Goal: Ask a question: Seek information or help from site administrators or community

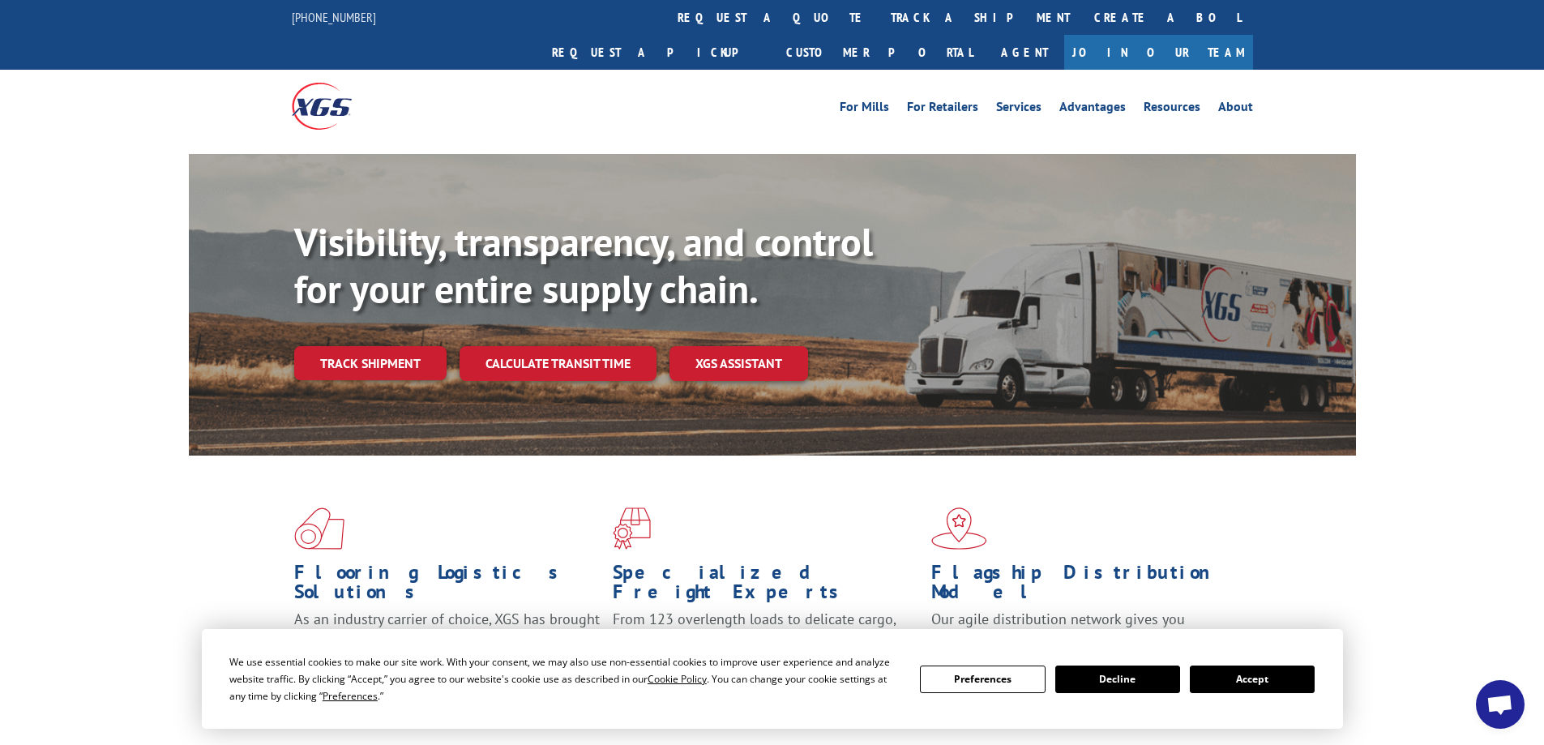
scroll to position [324, 0]
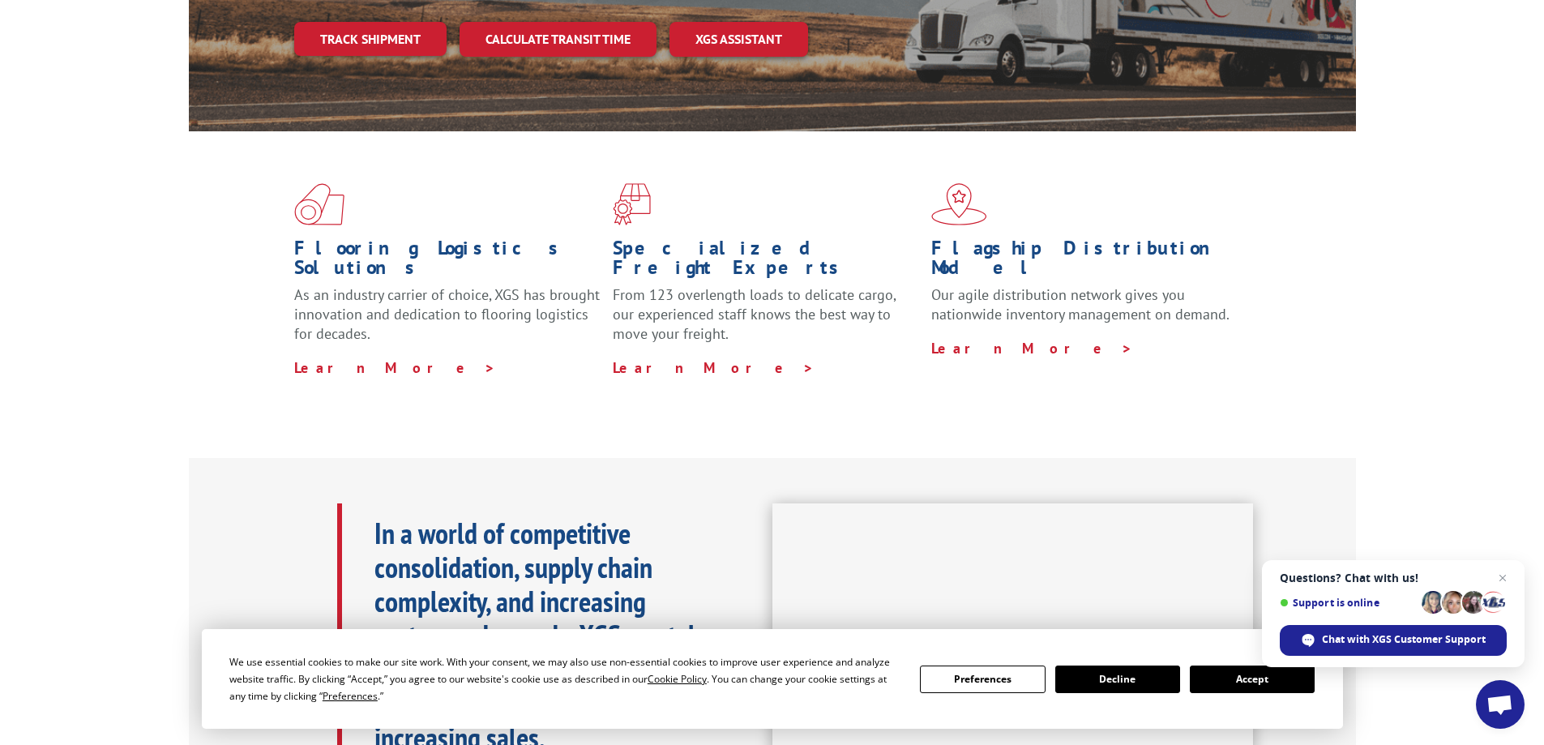
click at [1227, 686] on button "Accept" at bounding box center [1252, 680] width 125 height 28
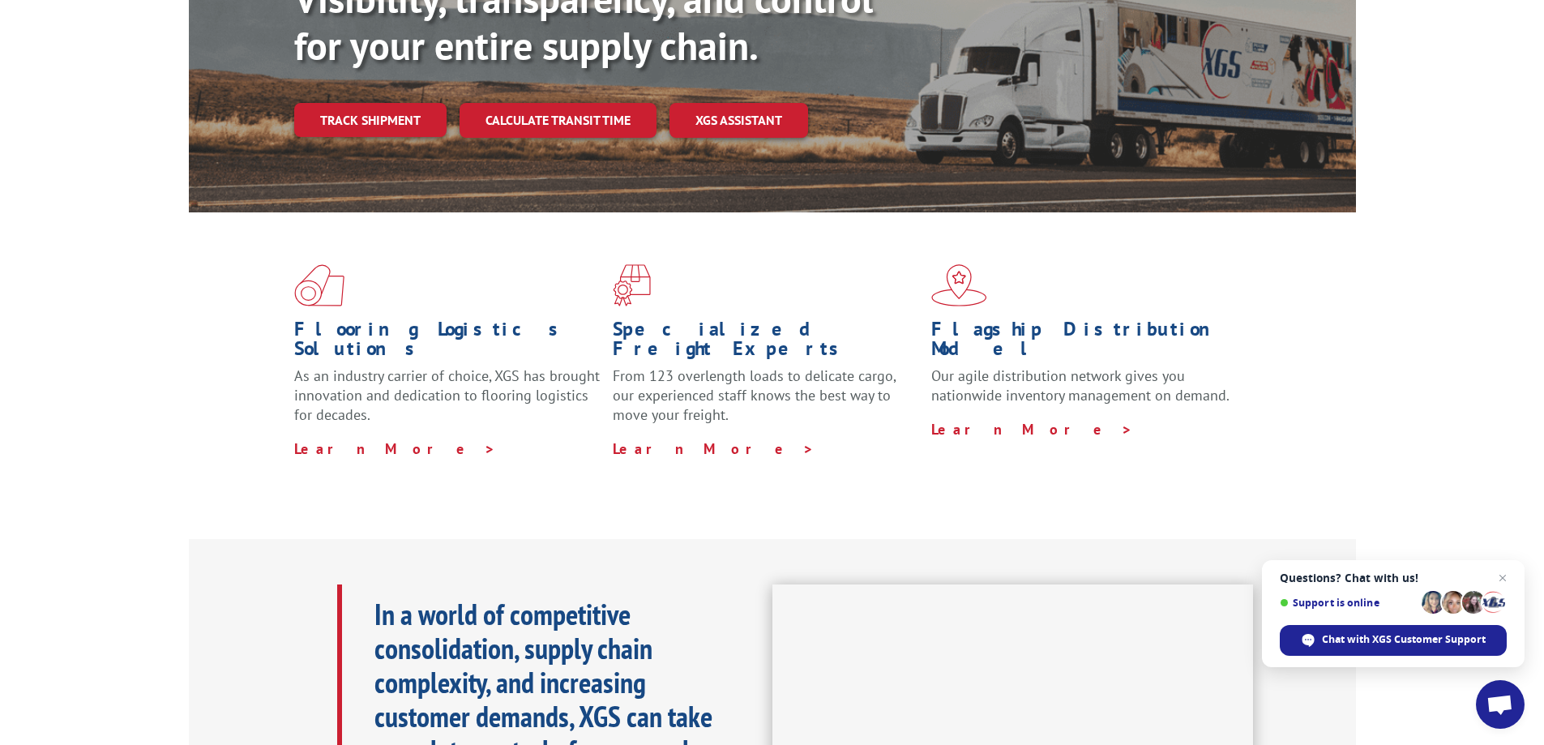
scroll to position [0, 0]
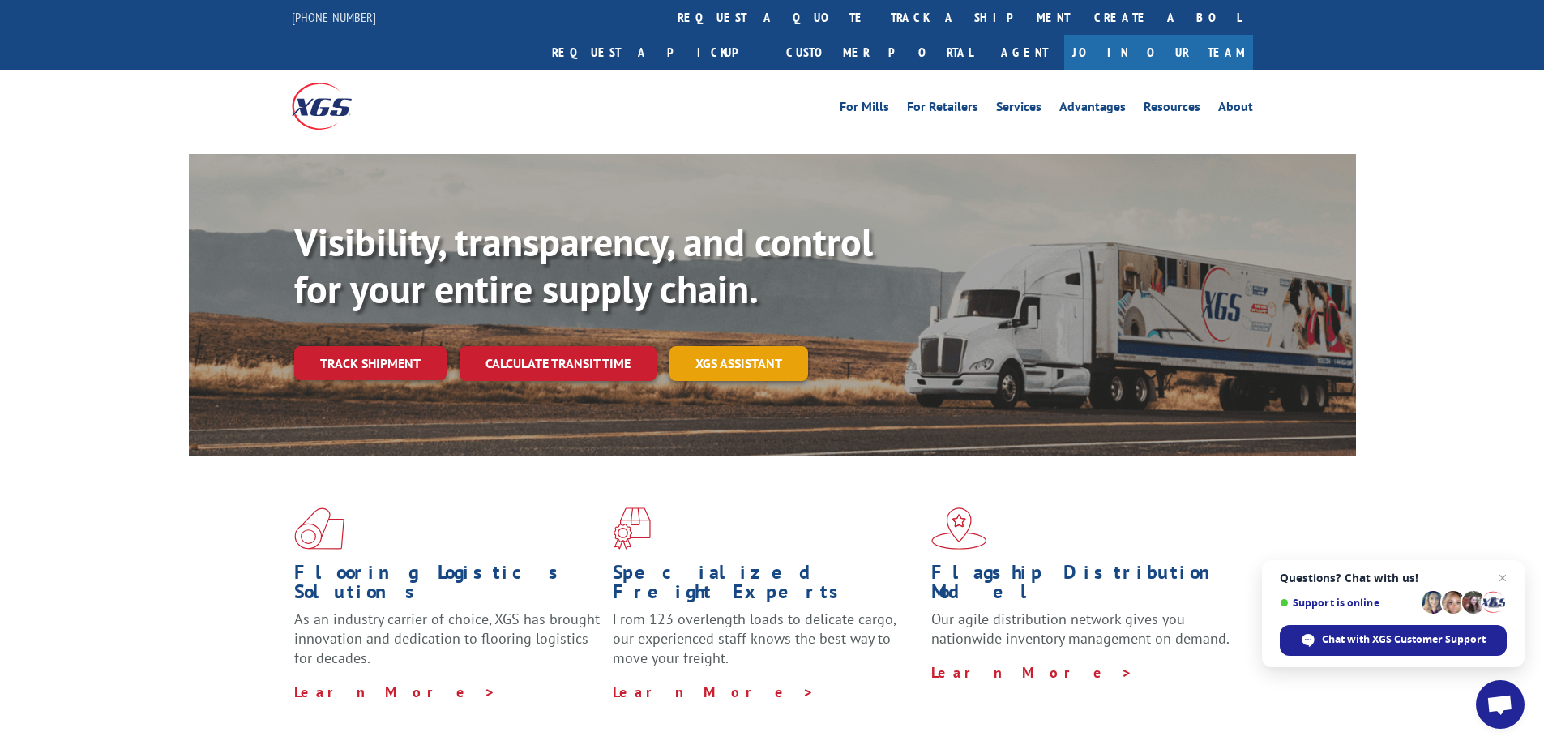
click at [717, 346] on link "XGS ASSISTANT" at bounding box center [739, 363] width 139 height 35
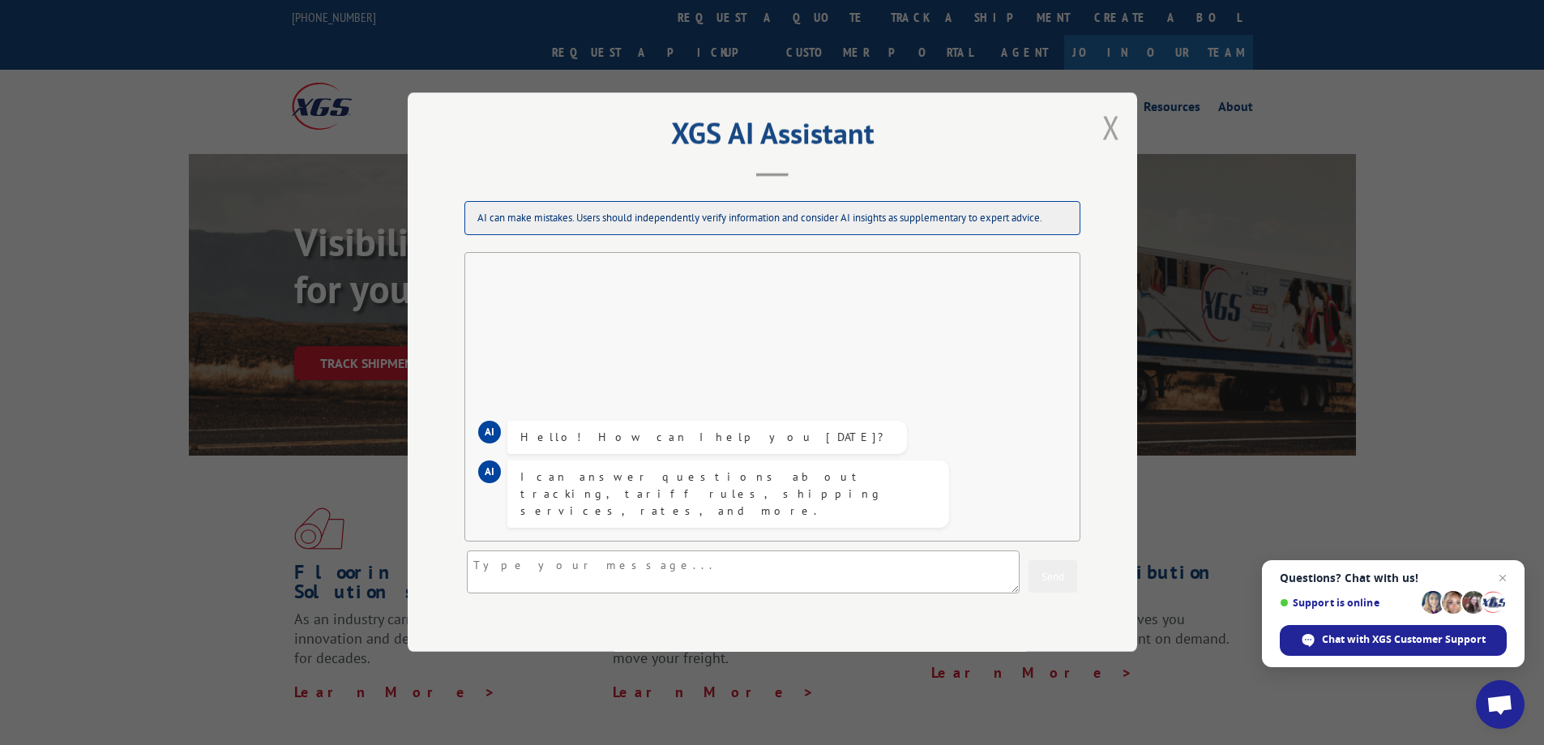
click at [1108, 126] on button "Close modal" at bounding box center [1112, 127] width 28 height 45
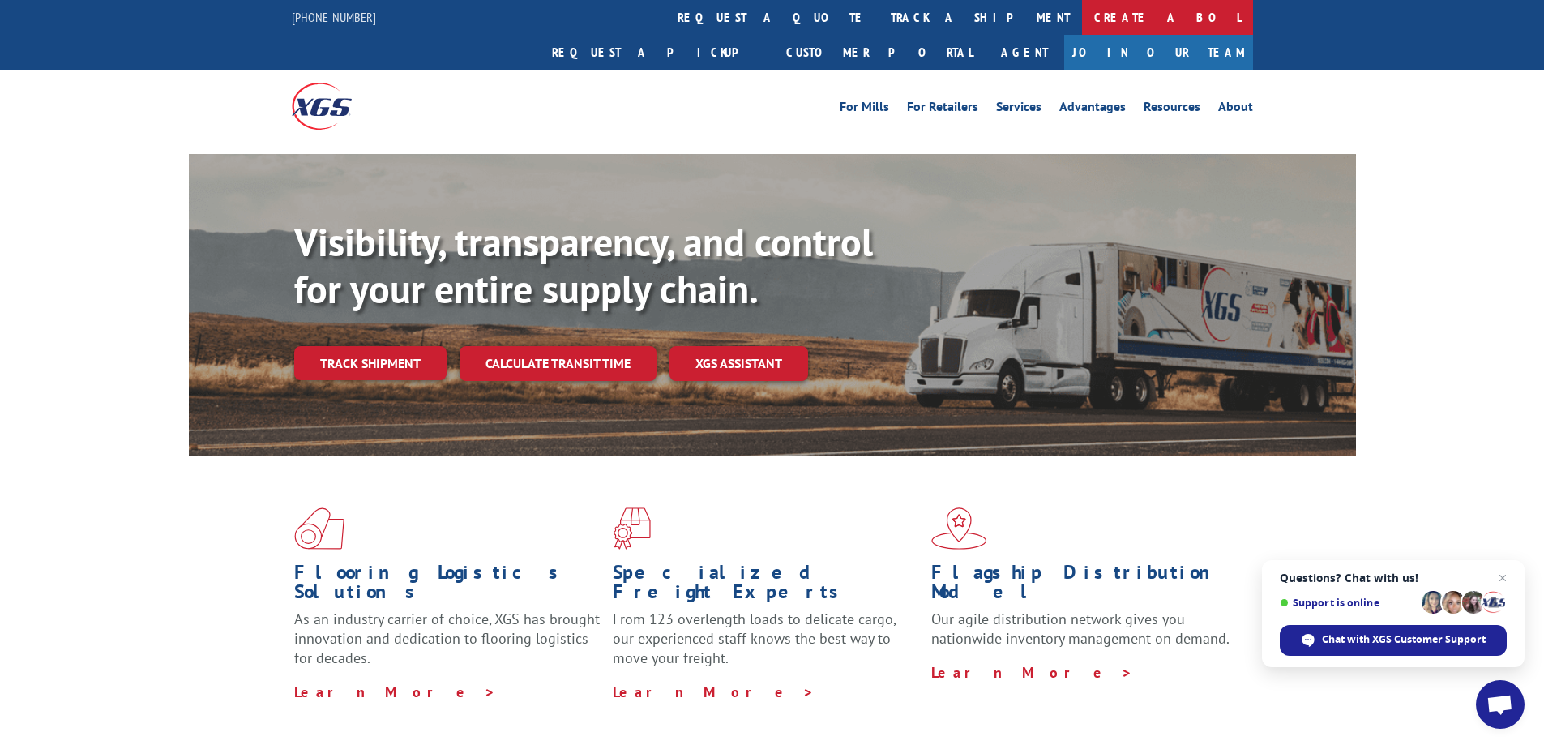
click at [1082, 19] on link "Create a BOL" at bounding box center [1167, 17] width 171 height 35
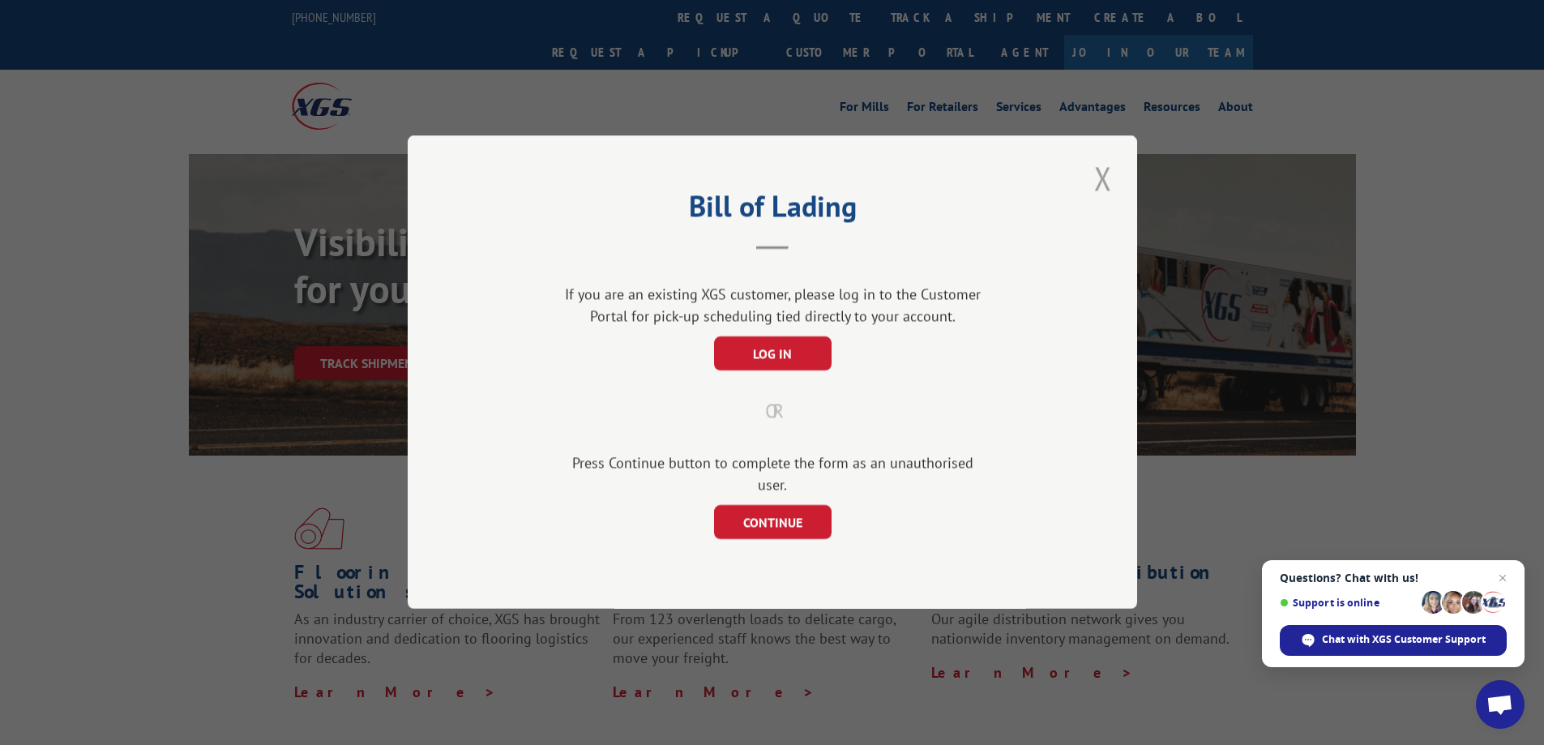
click at [1100, 181] on button "Close modal" at bounding box center [1104, 178] width 28 height 45
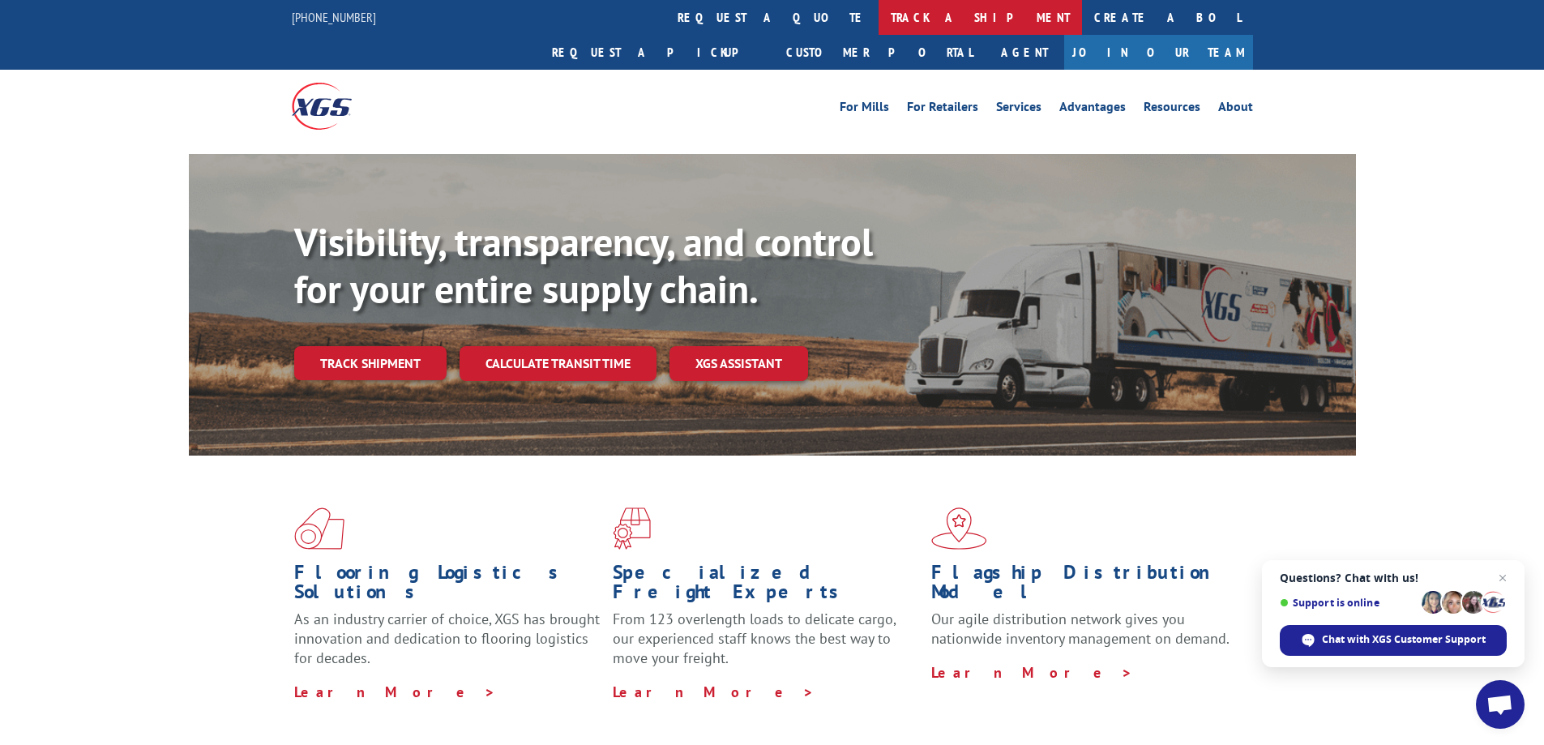
click at [879, 9] on link "track a shipment" at bounding box center [980, 17] width 203 height 35
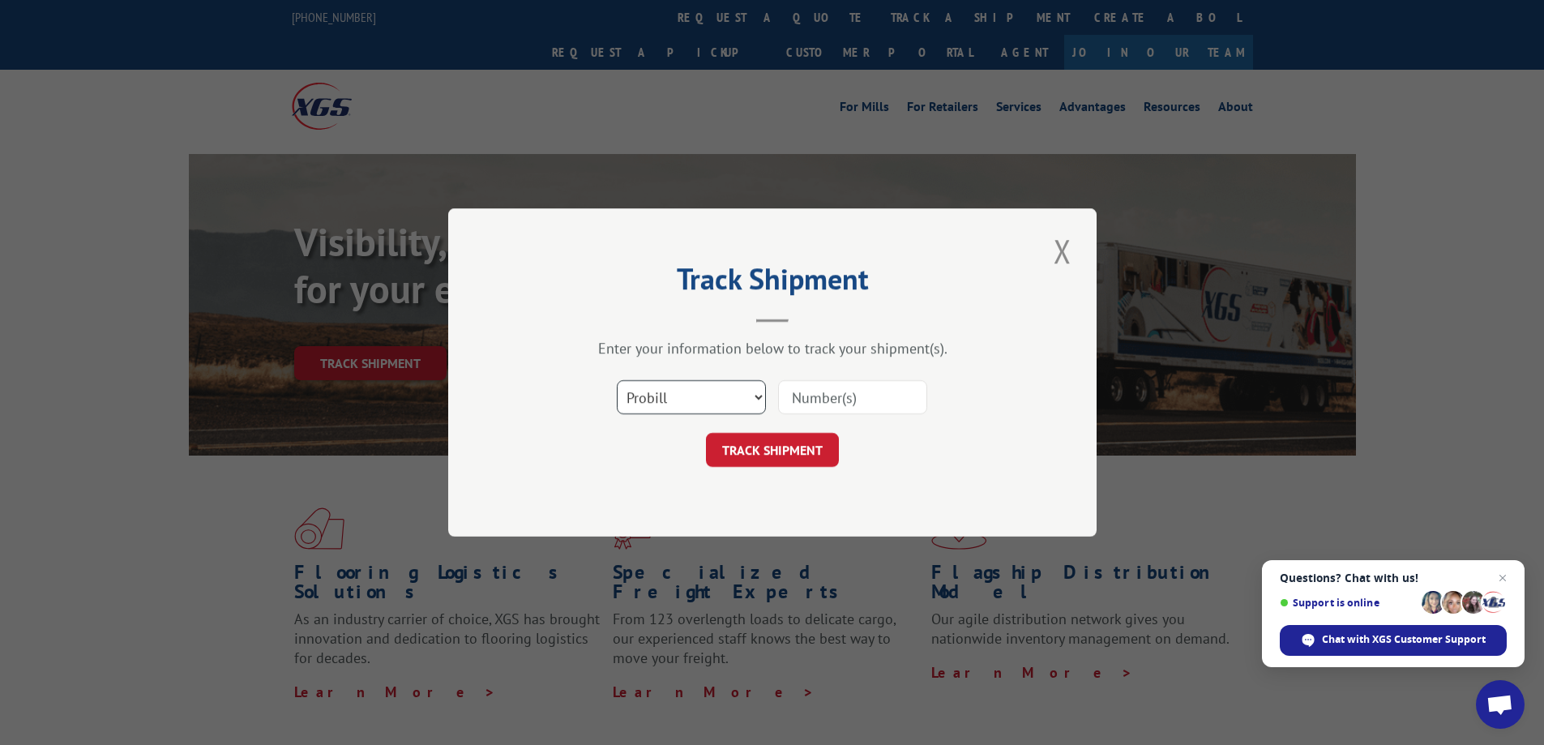
click at [750, 396] on select "Select category... Probill BOL PO" at bounding box center [691, 397] width 149 height 34
select select "po"
click at [617, 380] on select "Select category... Probill BOL PO" at bounding box center [691, 397] width 149 height 34
click at [837, 397] on input at bounding box center [852, 397] width 149 height 34
type input "70036279"
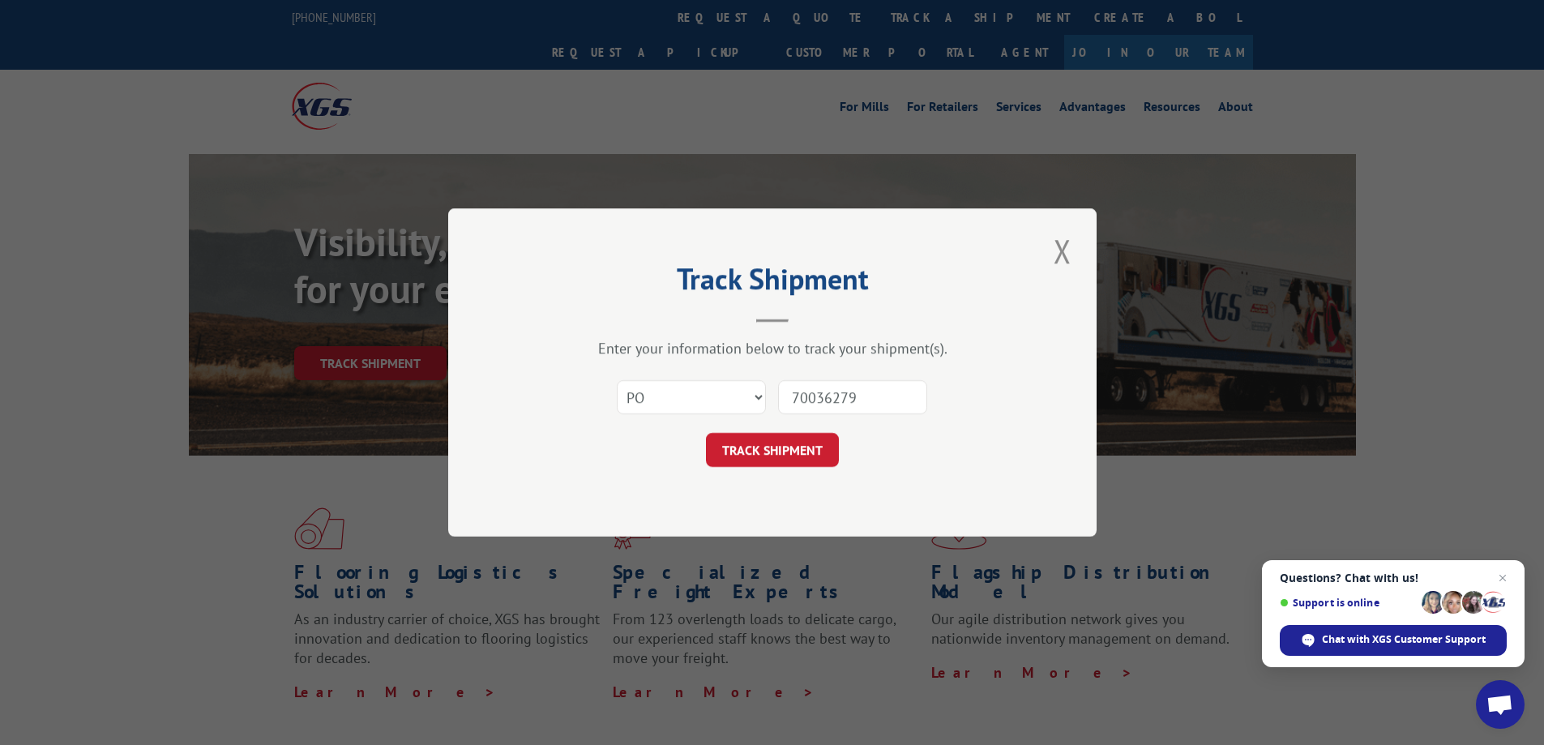
click button "TRACK SHIPMENT" at bounding box center [772, 450] width 133 height 34
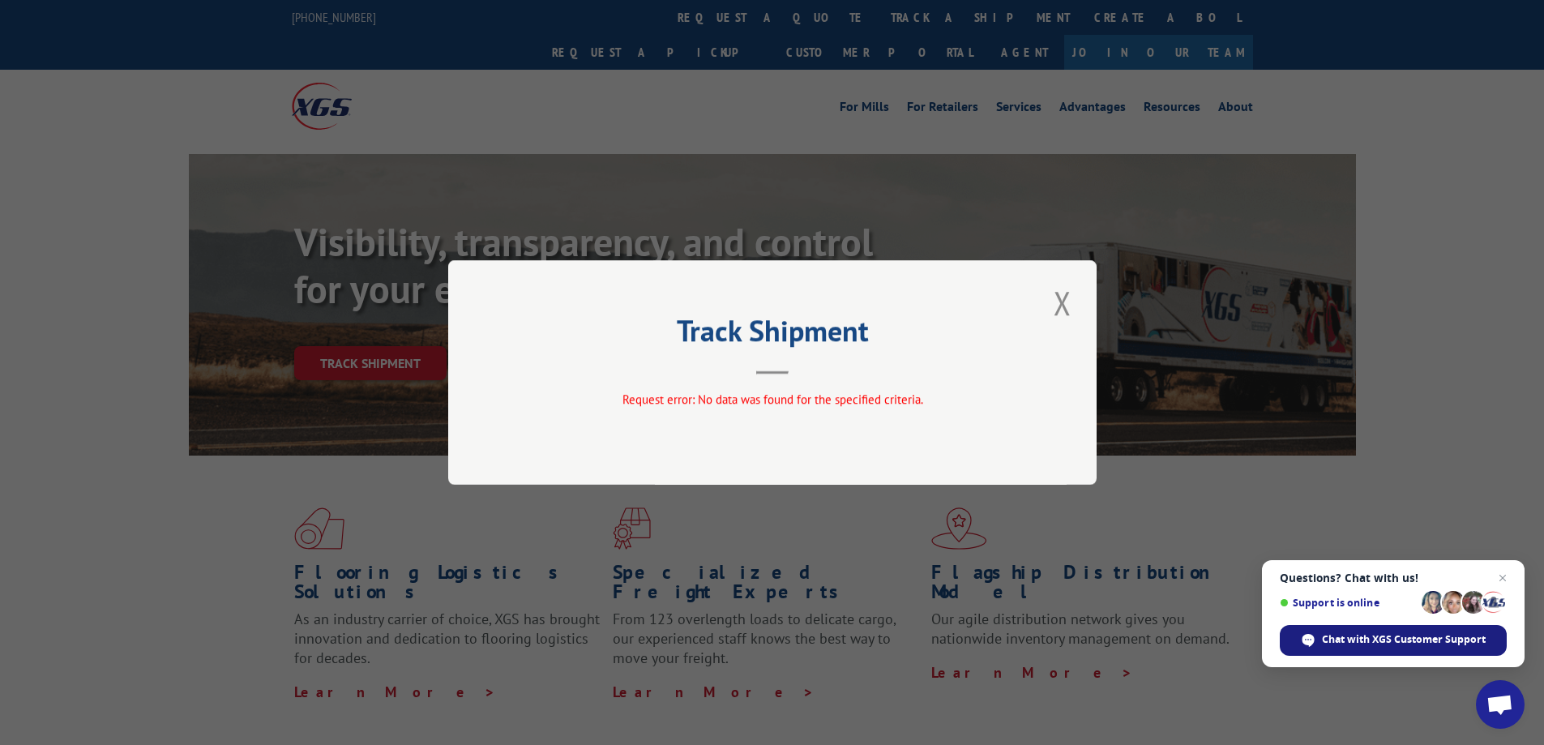
click at [1408, 648] on span "Chat with XGS Customer Support" at bounding box center [1393, 640] width 227 height 31
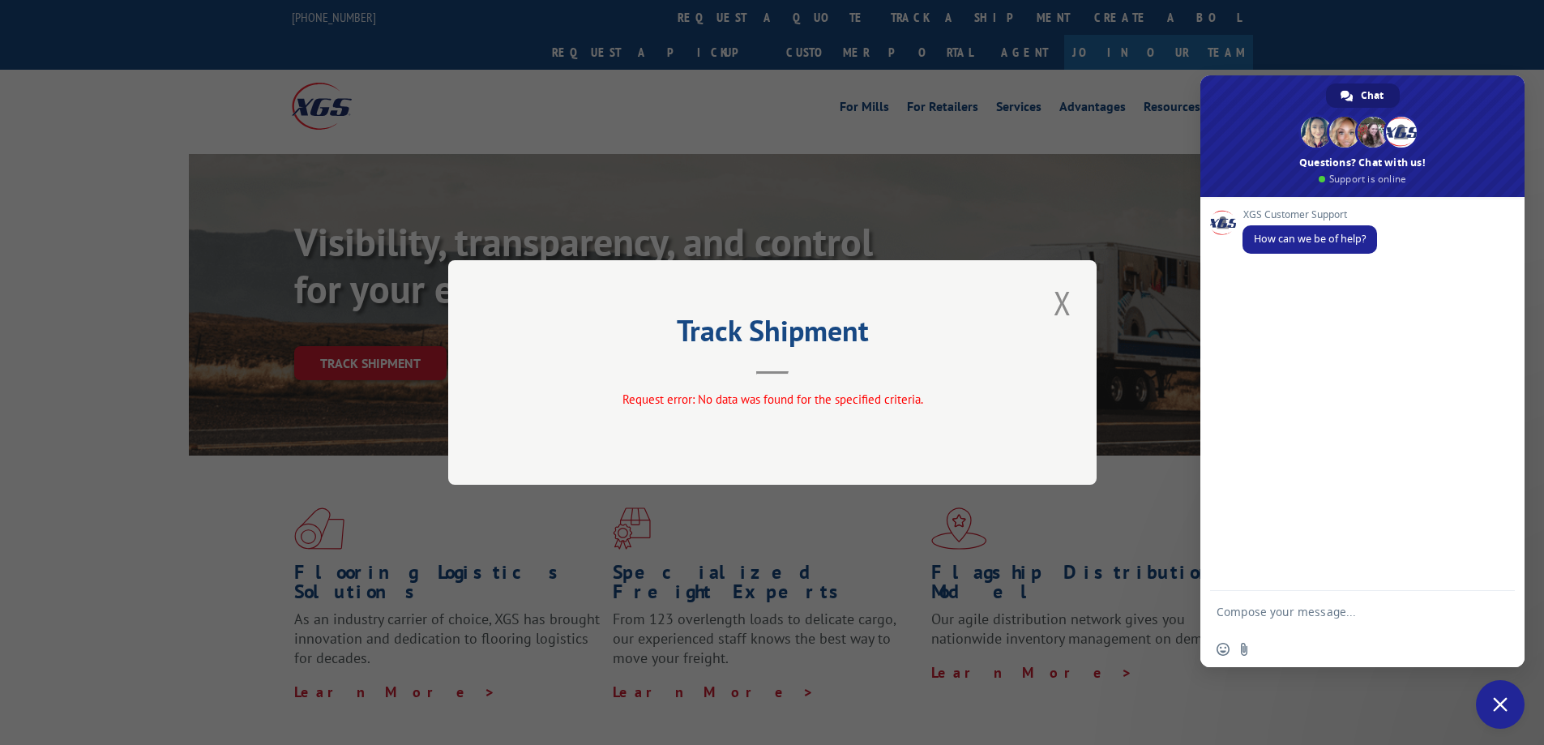
click at [1362, 627] on textarea "Compose your message..." at bounding box center [1346, 611] width 259 height 41
type textarea "payment status please"
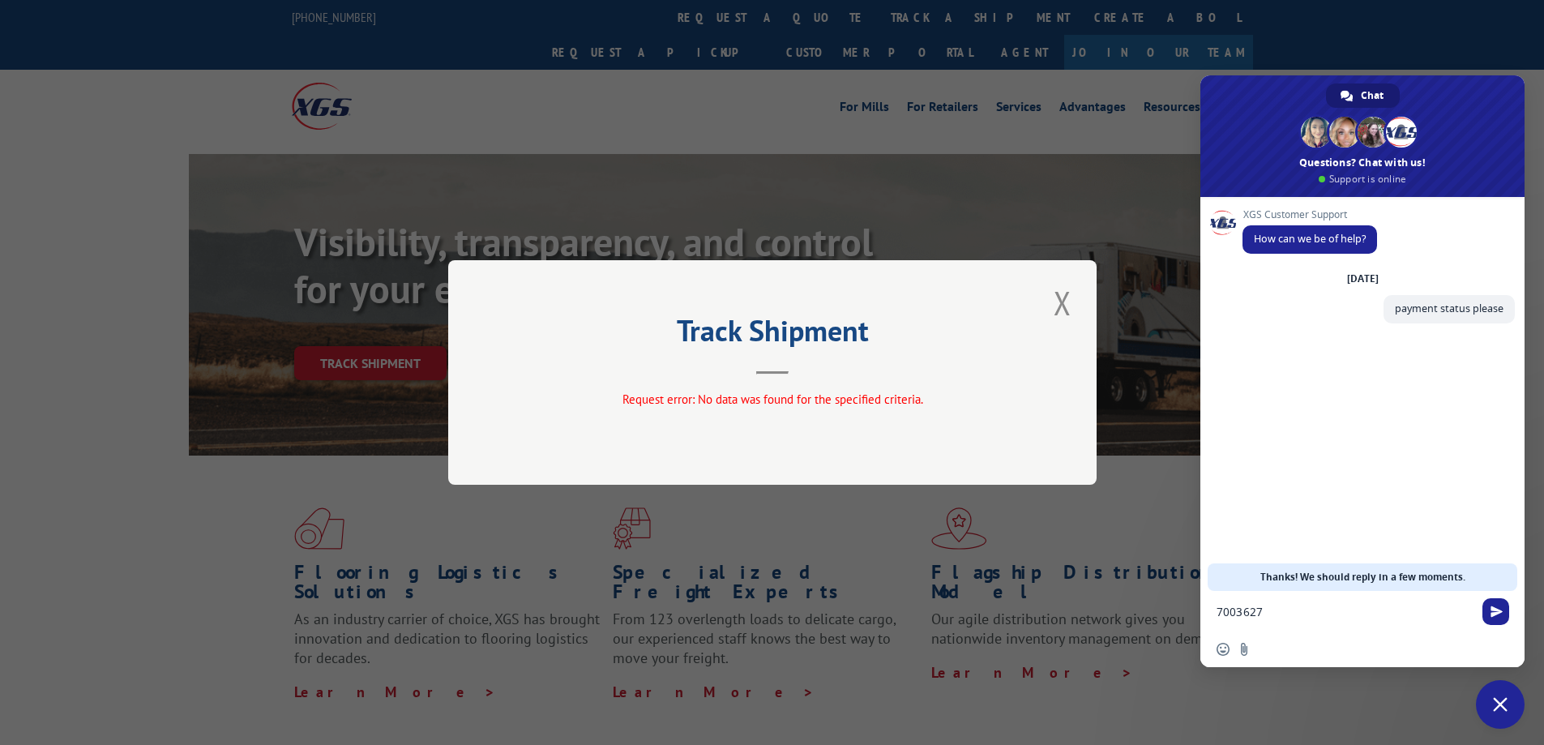
type textarea "70036279"
click at [1060, 302] on button "Close modal" at bounding box center [1063, 303] width 28 height 45
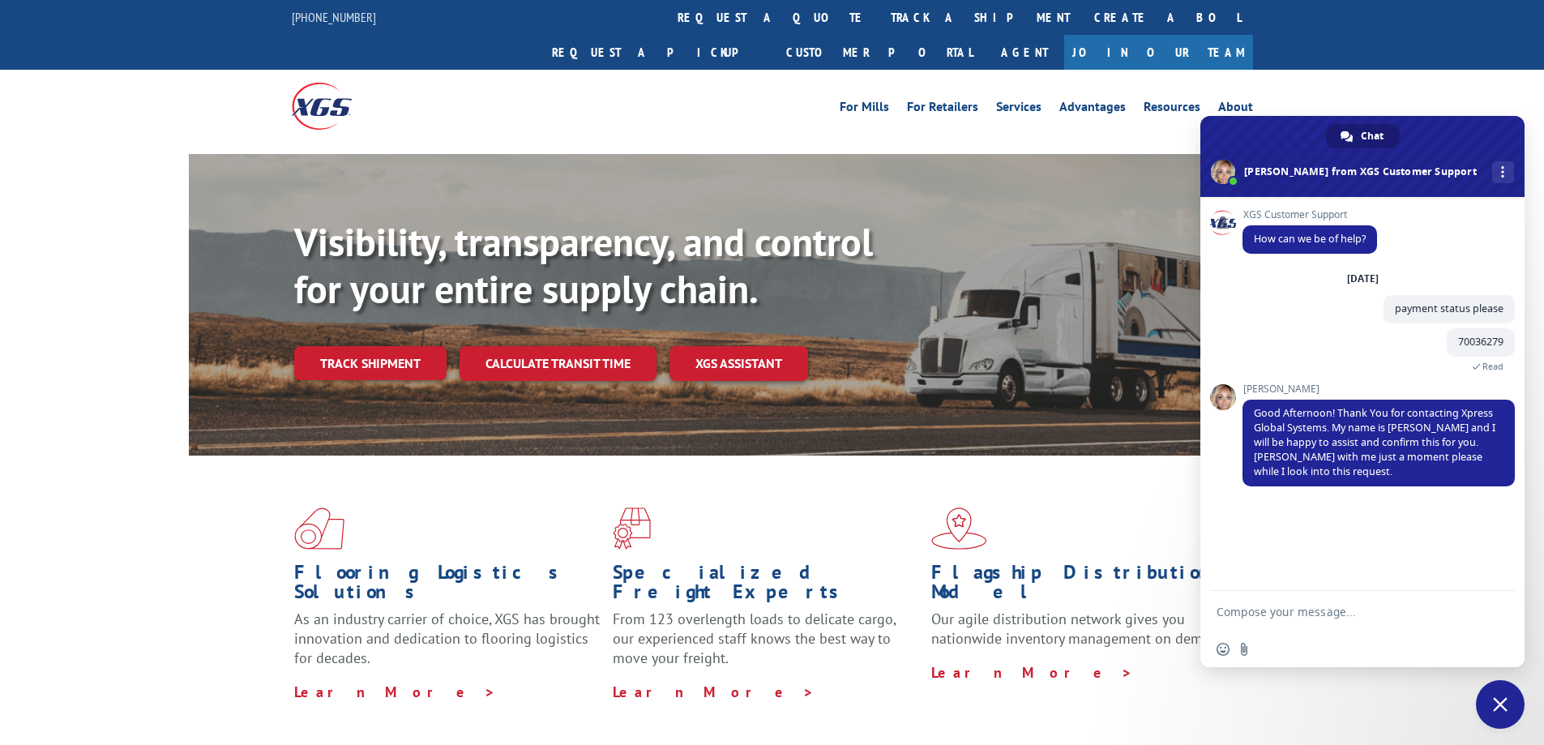
click at [1369, 617] on textarea "Compose your message..." at bounding box center [1346, 611] width 259 height 41
type textarea "Thank you [PERSON_NAME]."
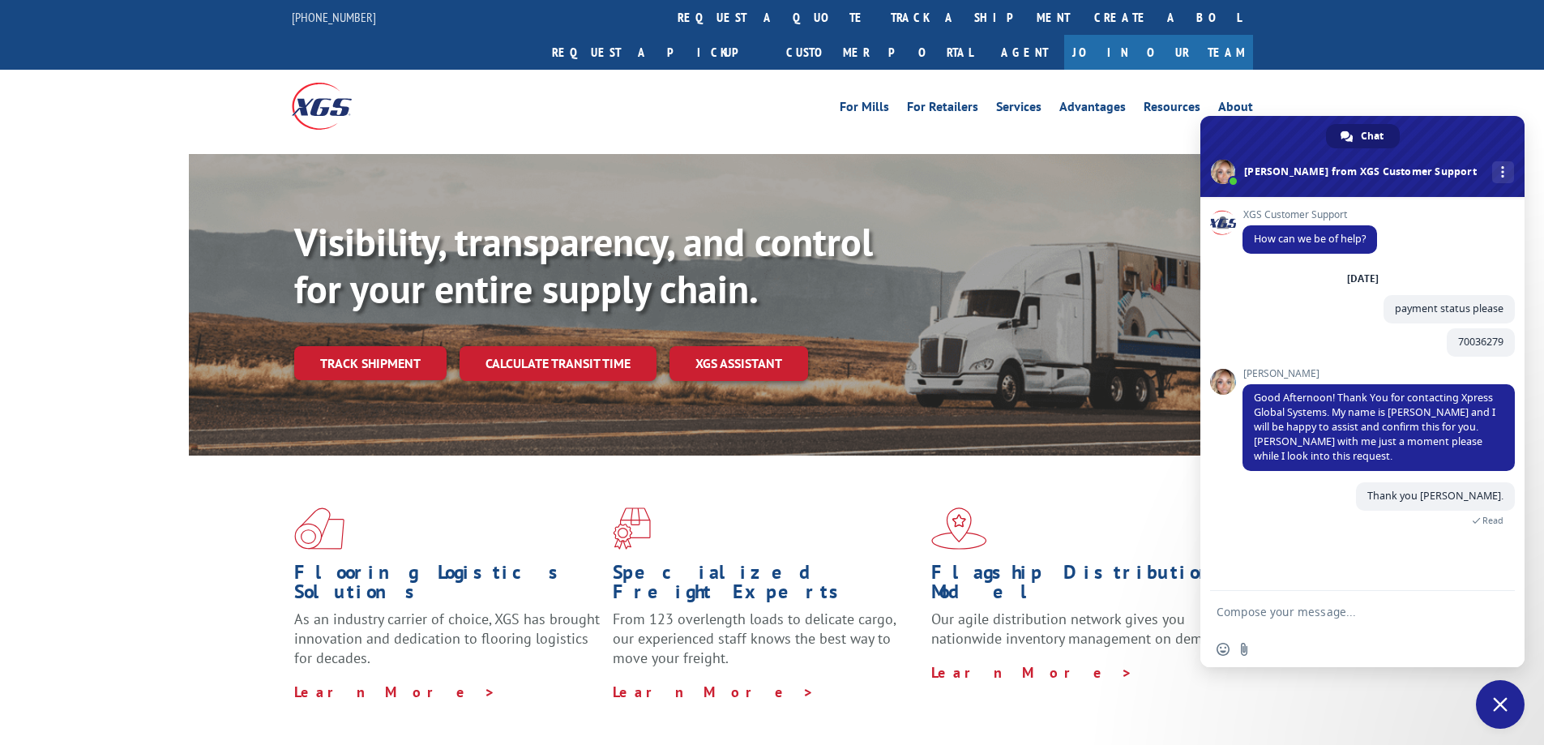
scroll to position [38, 0]
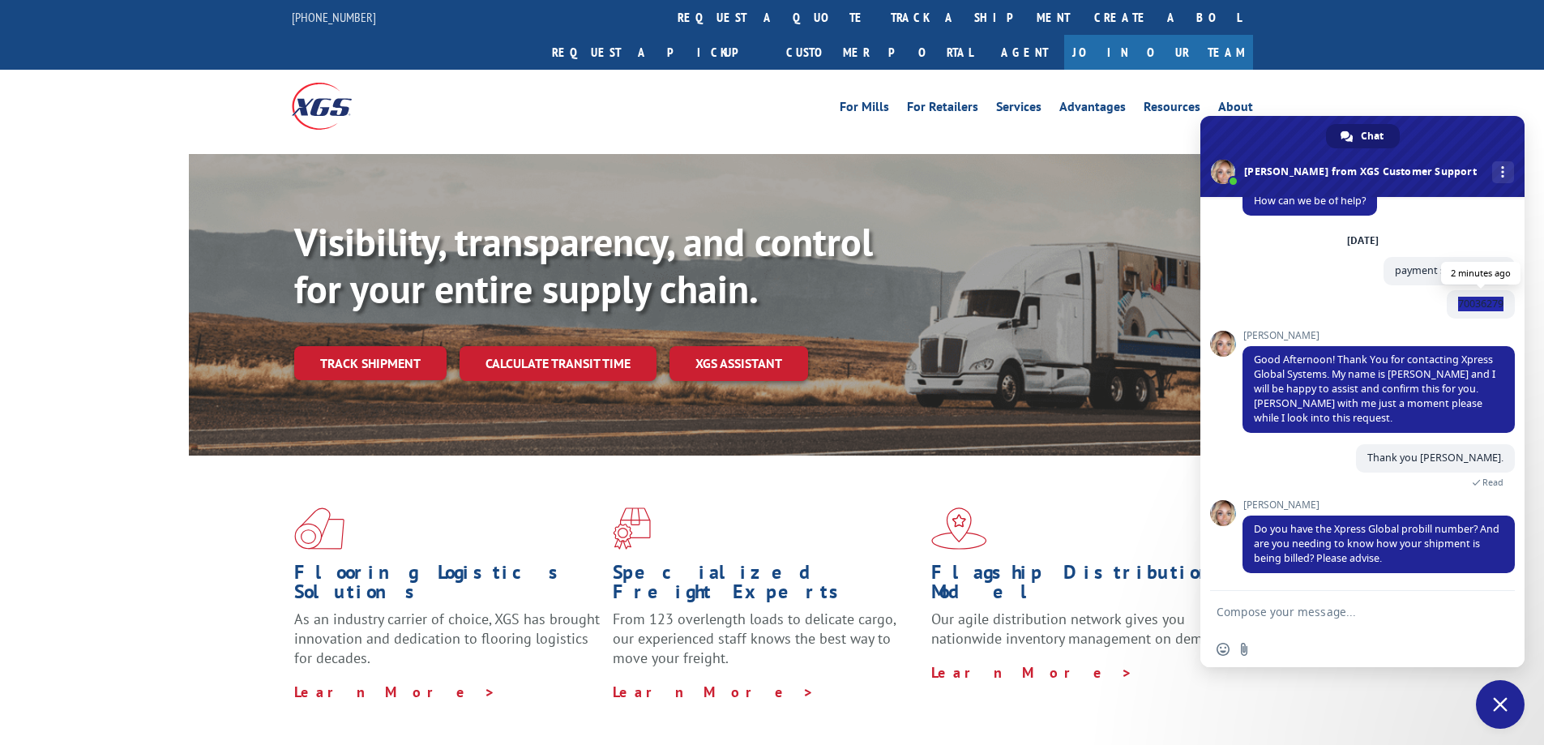
drag, startPoint x: 1491, startPoint y: 306, endPoint x: 1443, endPoint y: 310, distance: 48.0
click at [1447, 310] on span "70036279" at bounding box center [1481, 304] width 68 height 28
copy span "70036279"
click at [1341, 619] on textarea "Compose your message..." at bounding box center [1346, 611] width 259 height 41
paste textarea "70036279"
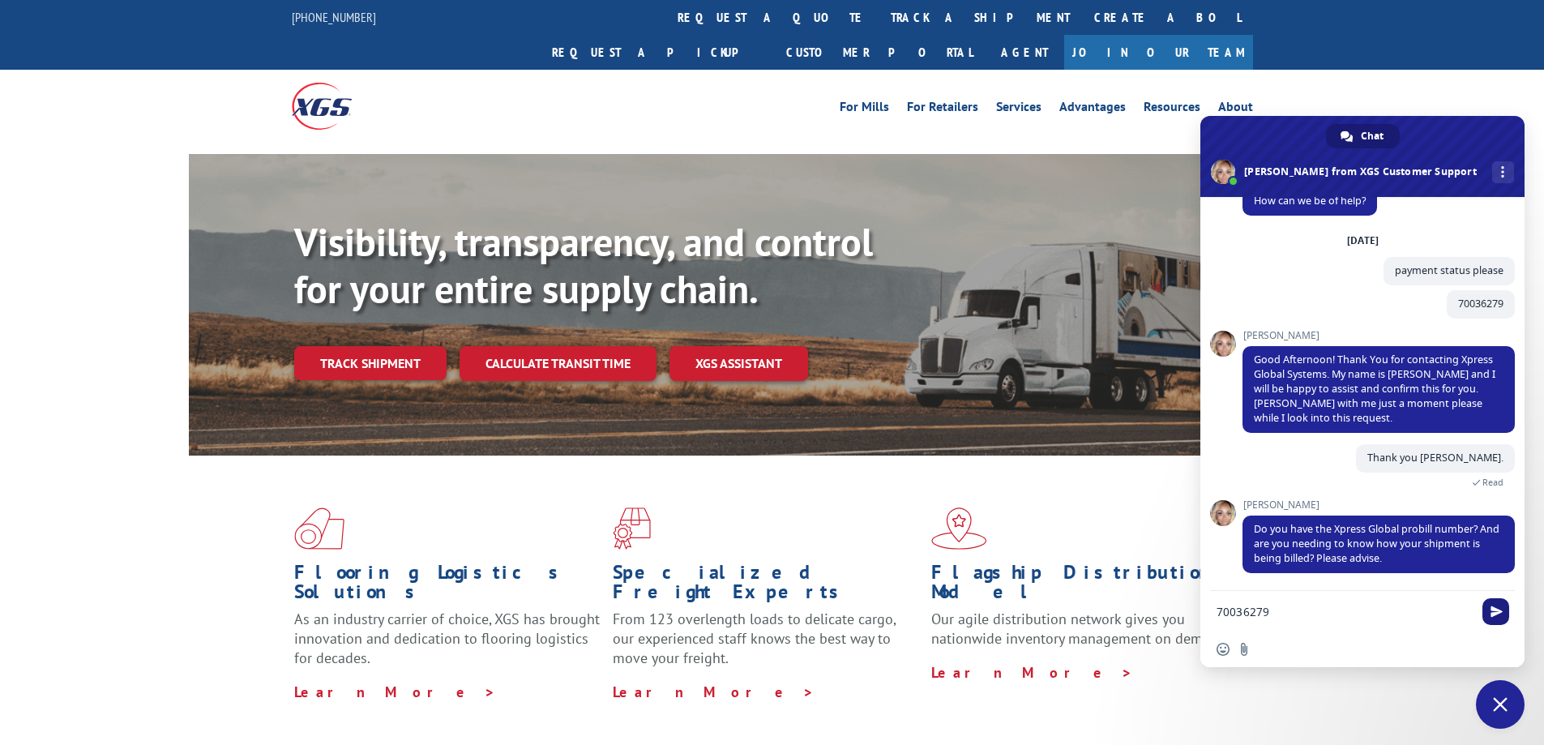
type textarea "70036279"
click at [1501, 615] on span "Send" at bounding box center [1497, 612] width 12 height 12
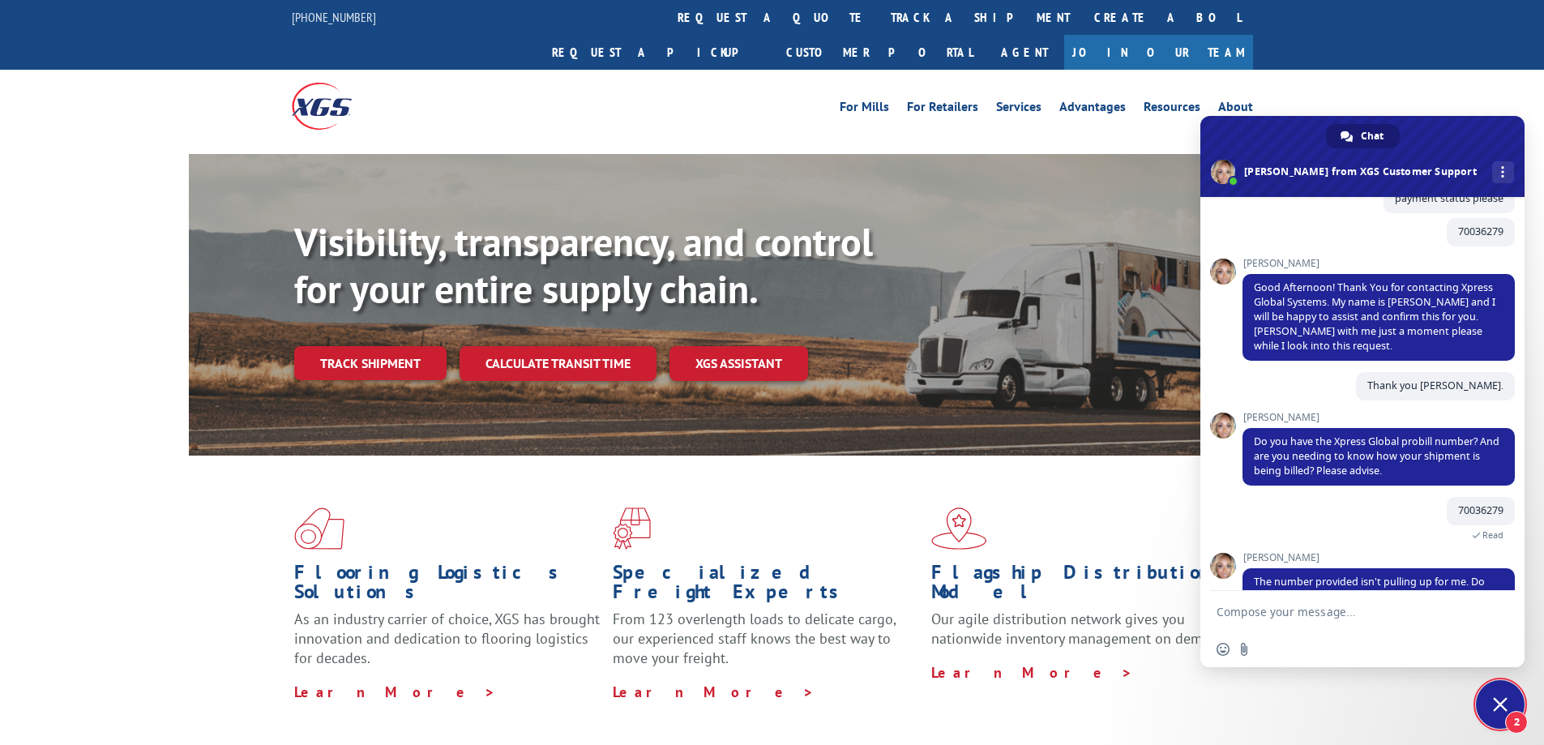
scroll to position [182, 0]
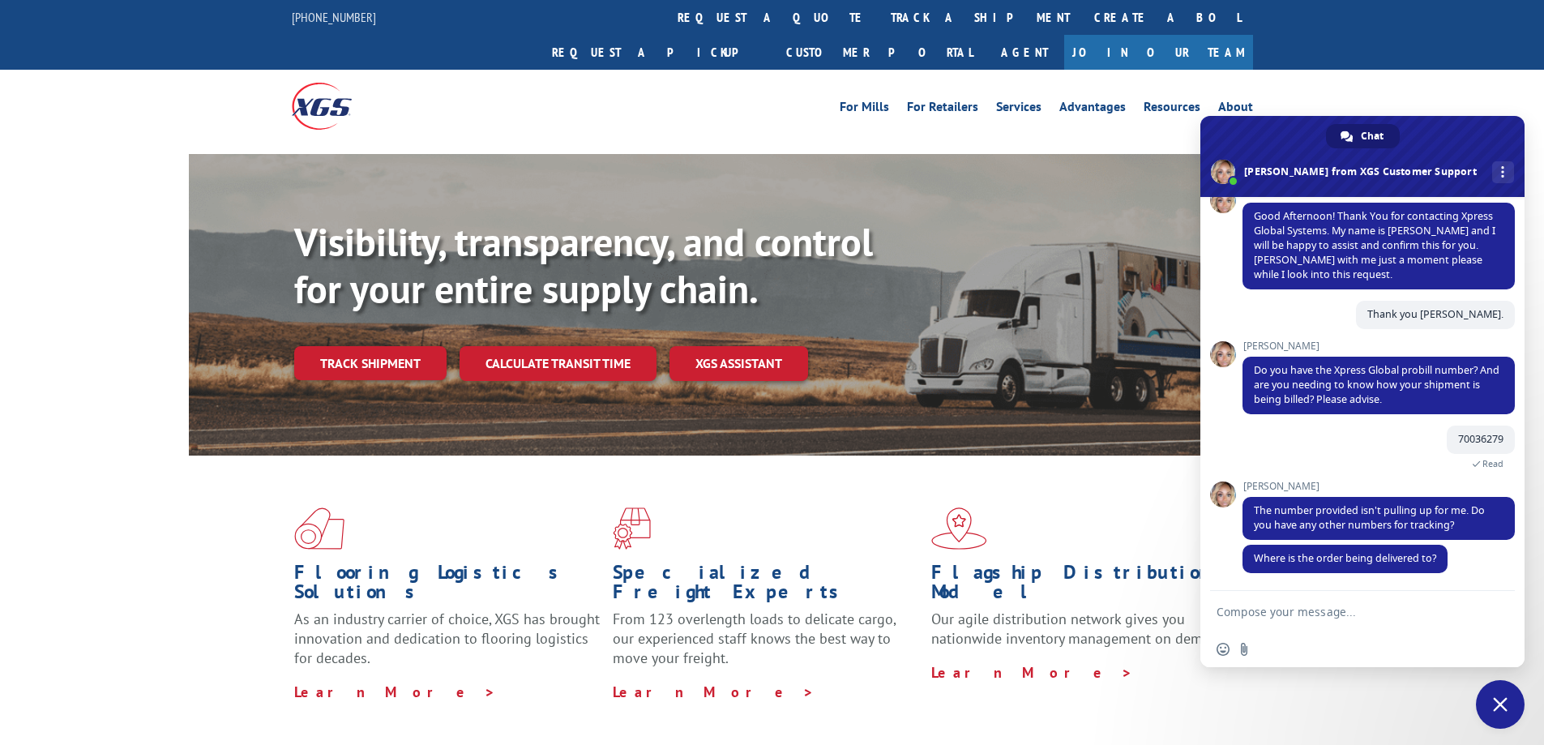
click at [1354, 613] on textarea "Compose your message..." at bounding box center [1346, 611] width 259 height 41
type textarea "I need a payment status please"
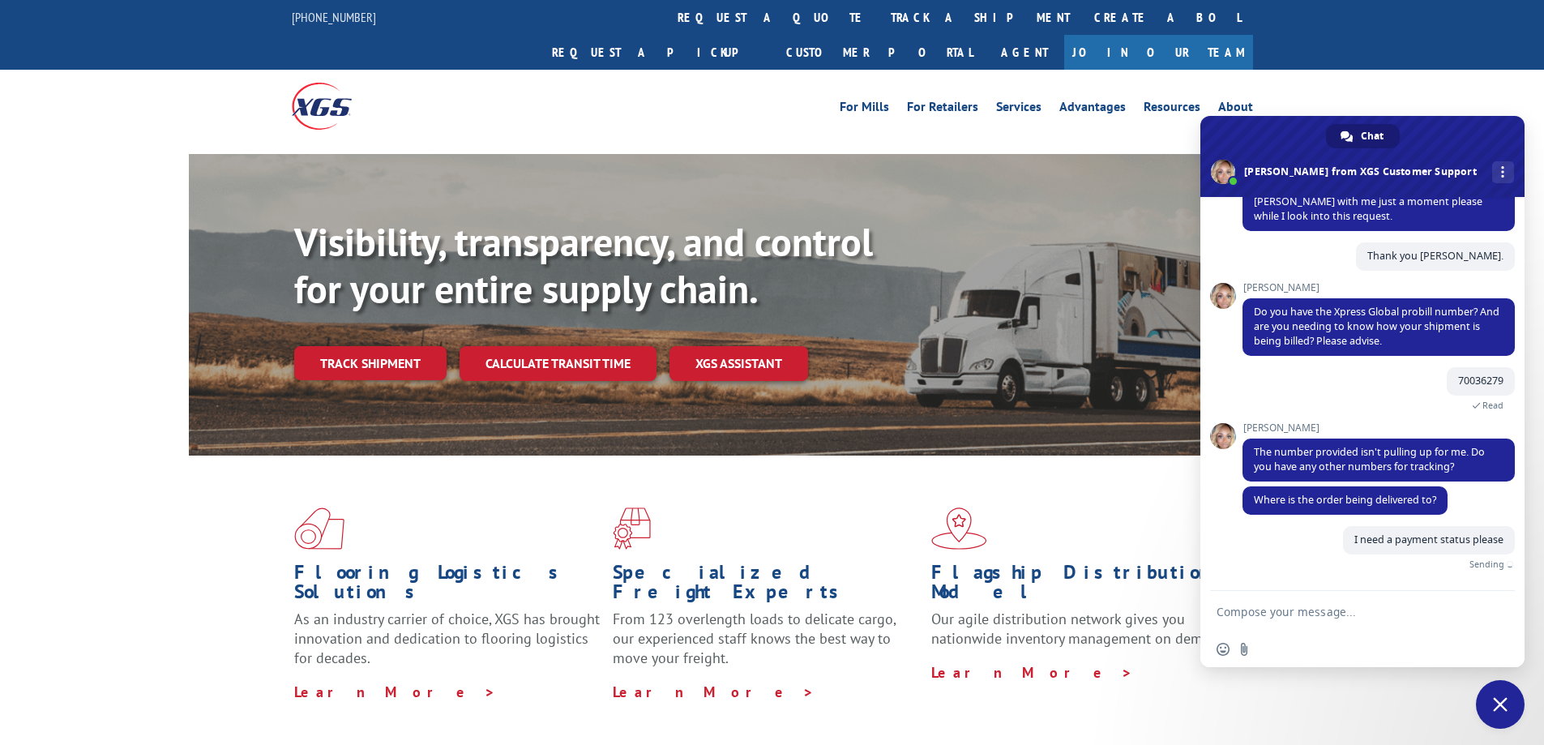
scroll to position [221, 0]
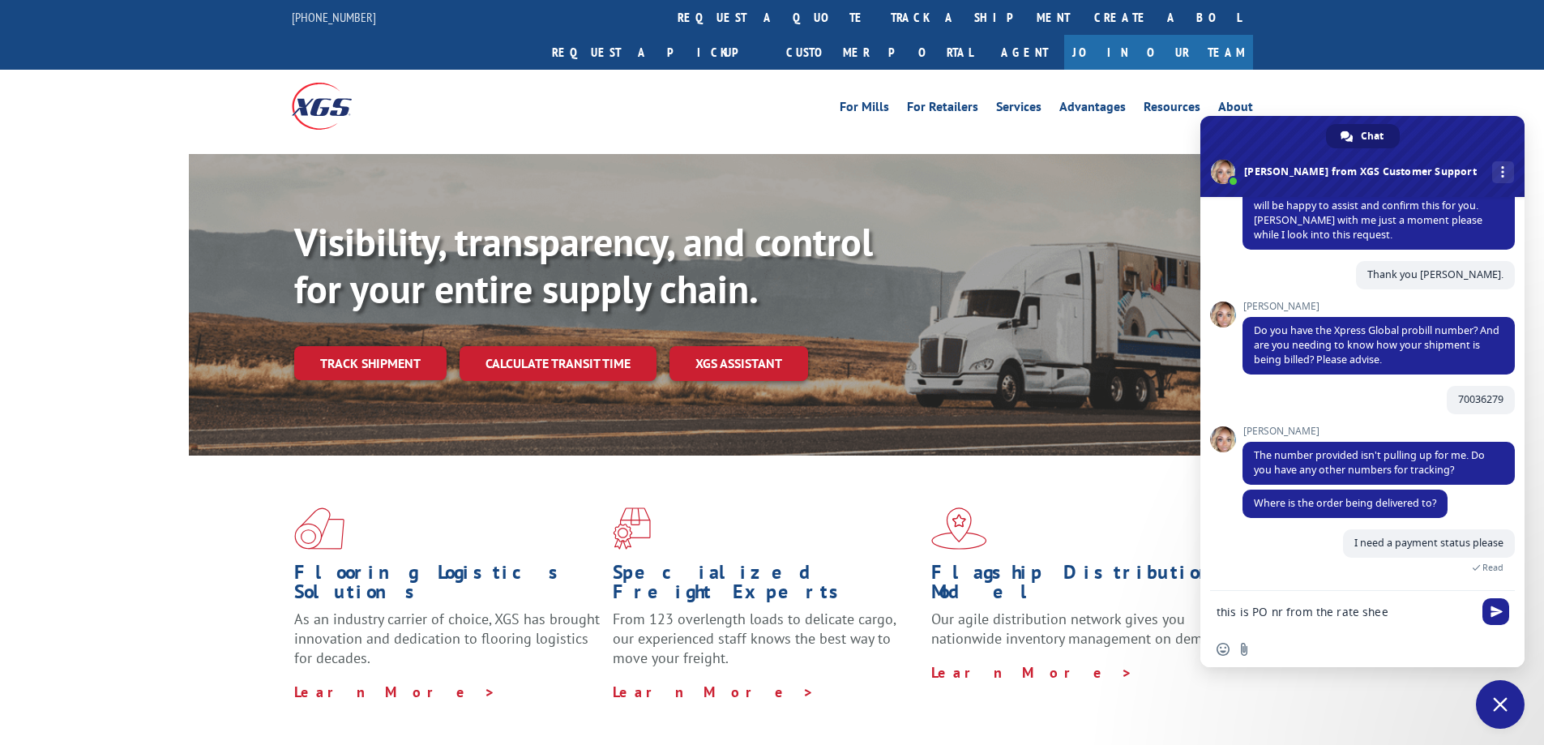
type textarea "this is PO nr from the rate sheet"
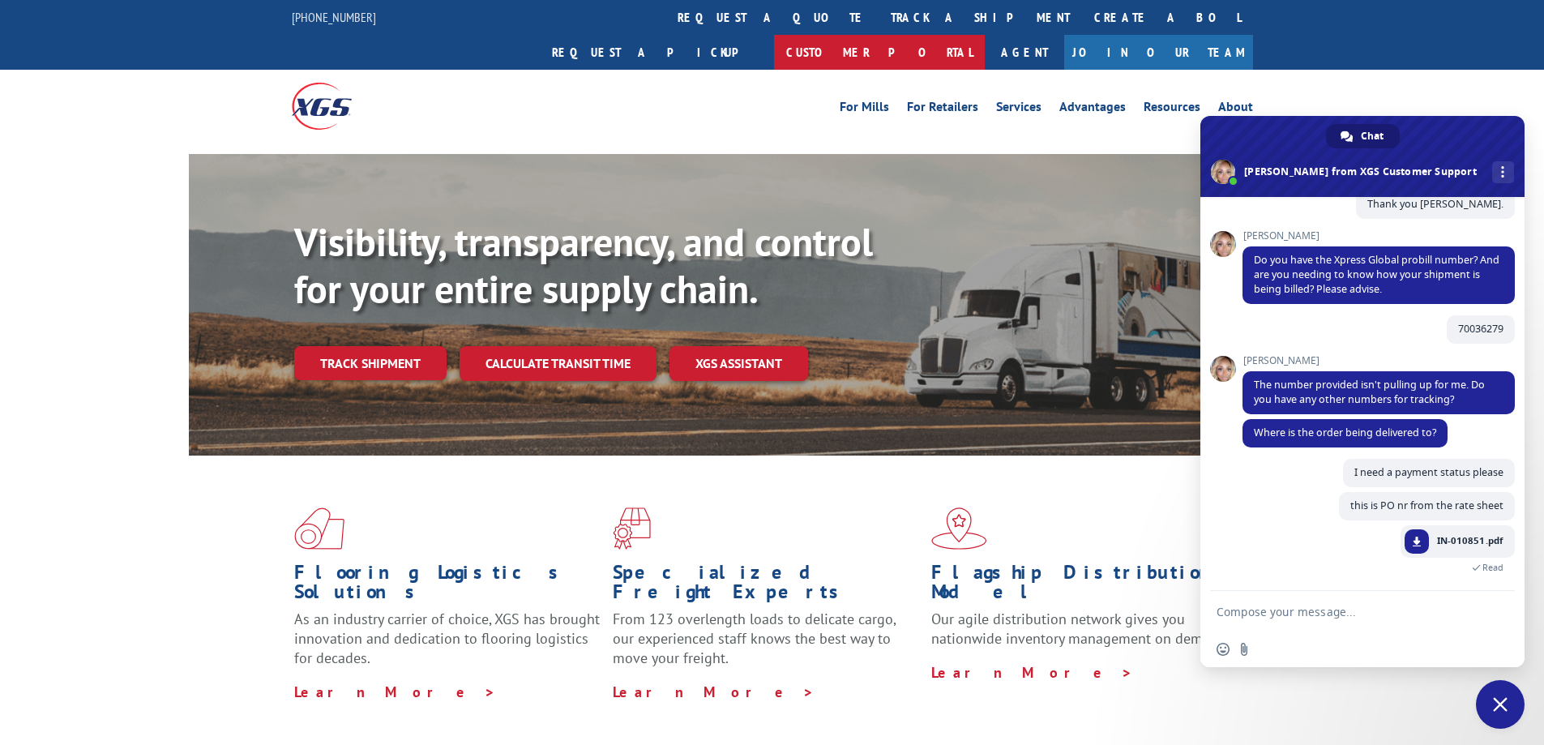
scroll to position [377, 0]
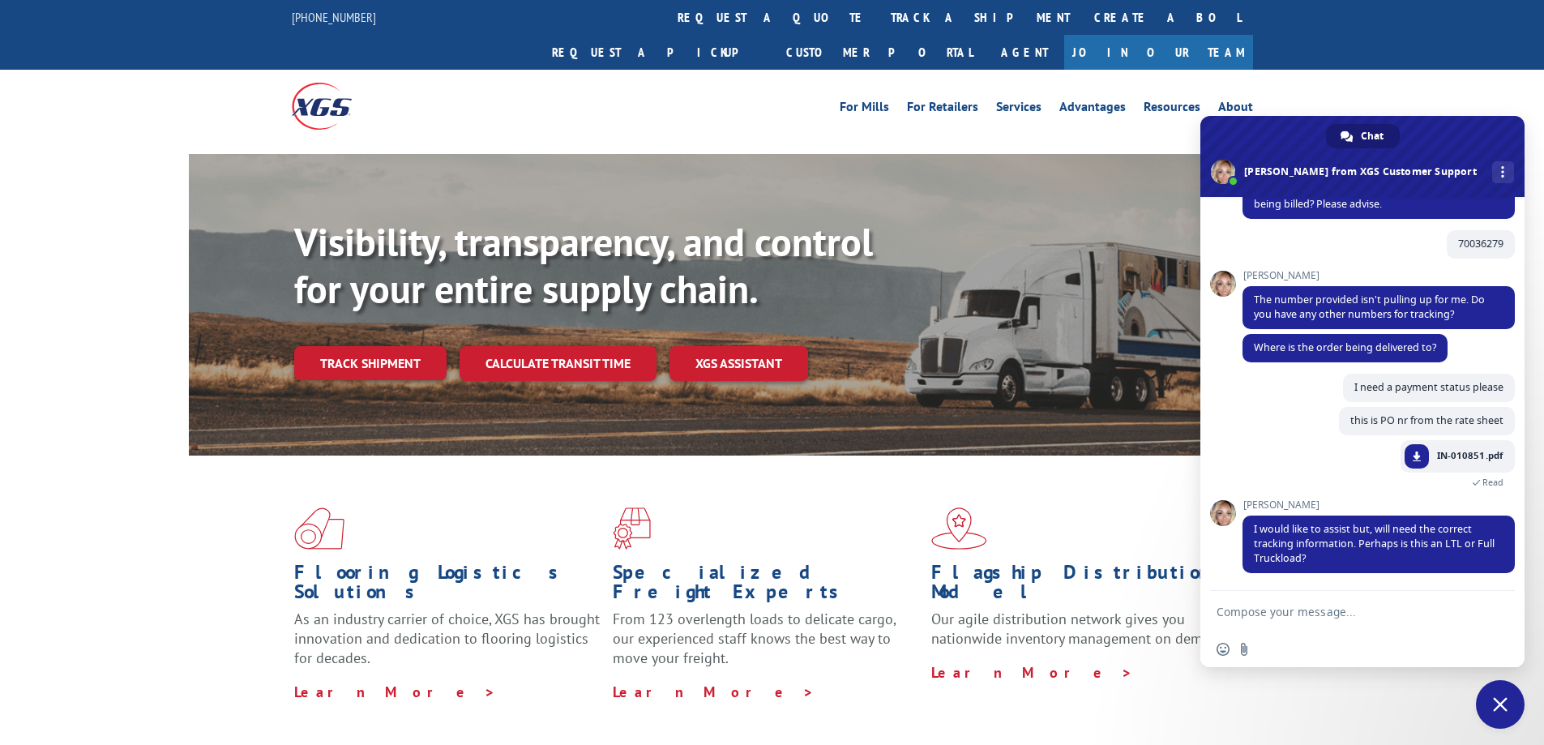
click at [1430, 610] on textarea "Compose your message..." at bounding box center [1346, 611] width 259 height 41
type textarea "what tracking? that load was delivered"
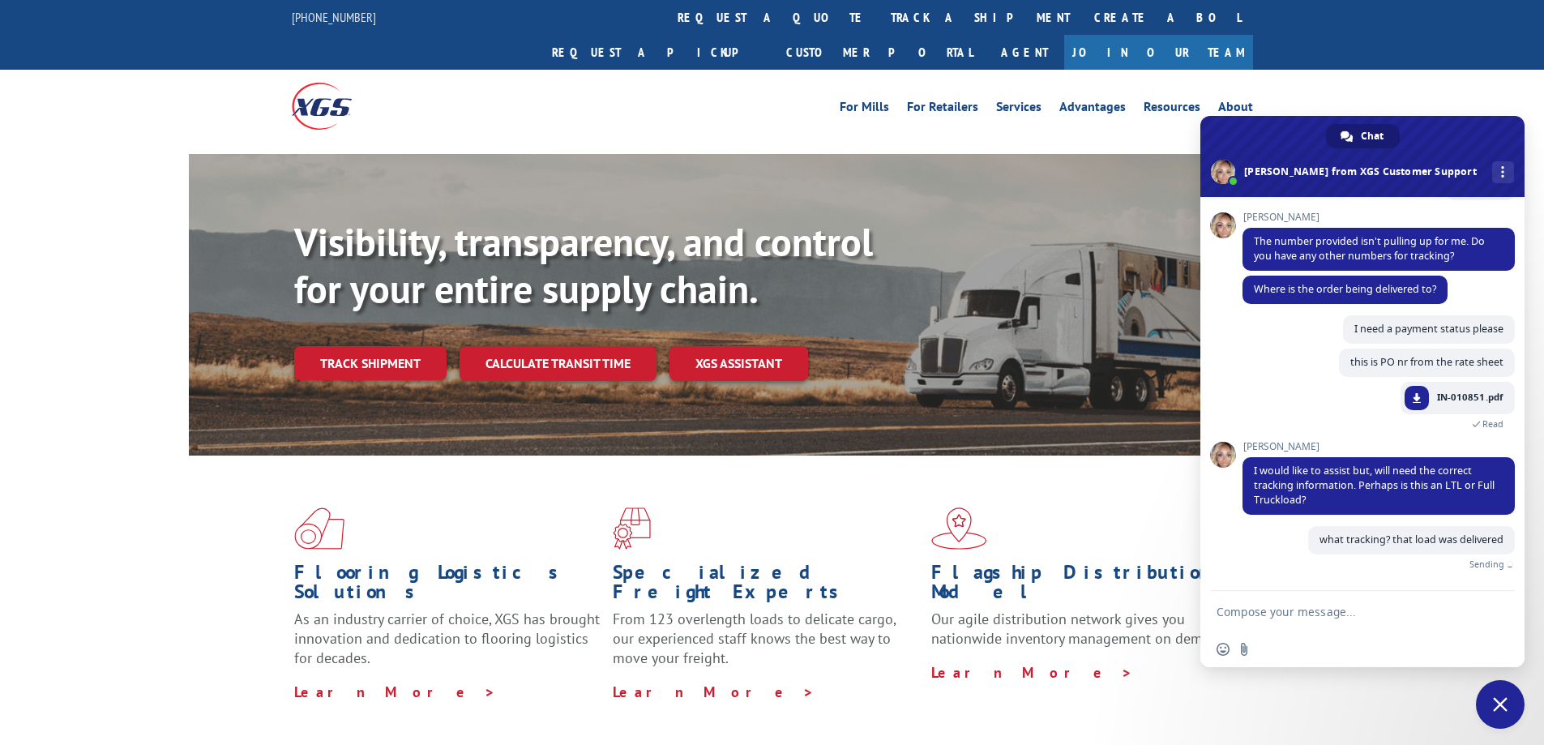
scroll to position [417, 0]
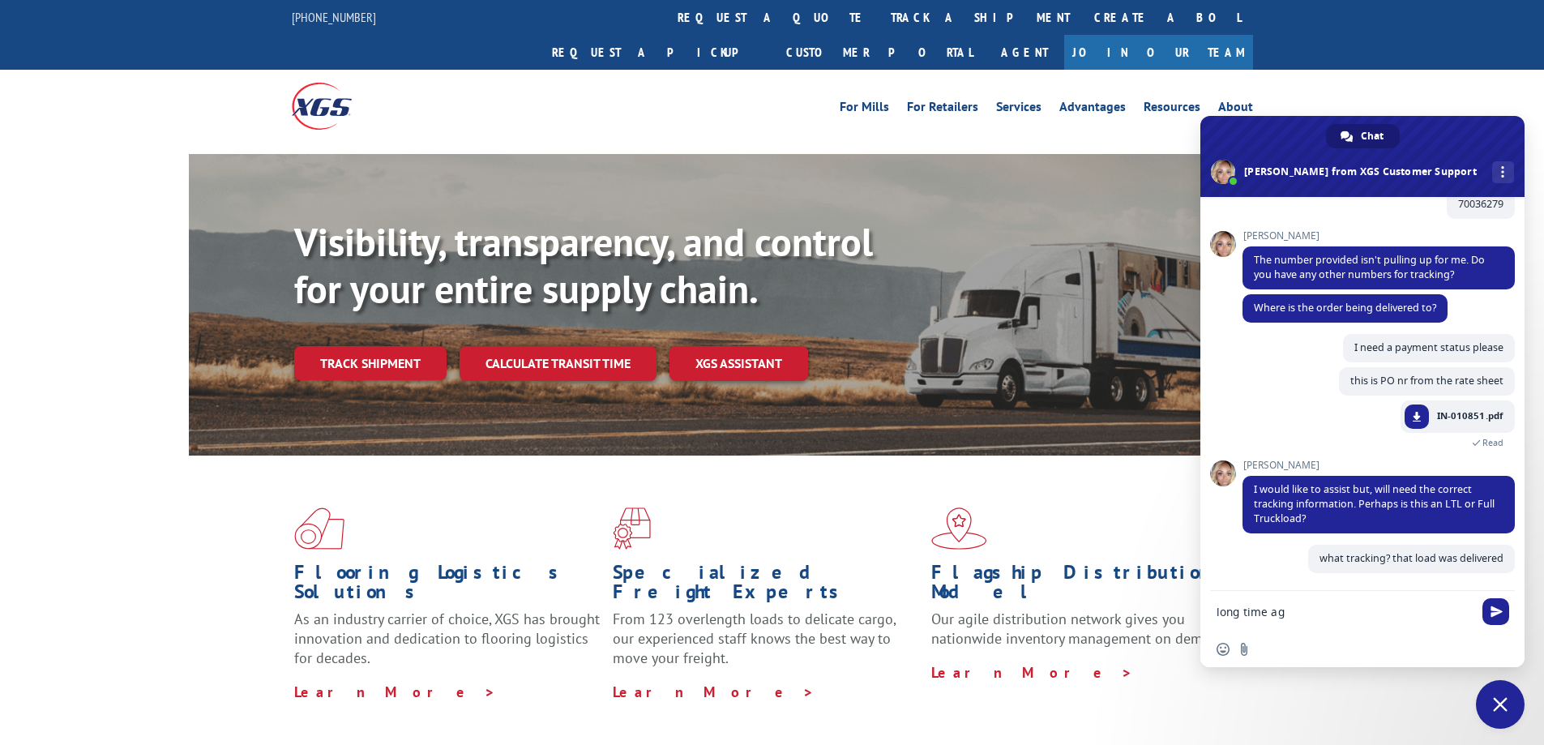
type textarea "long time ago"
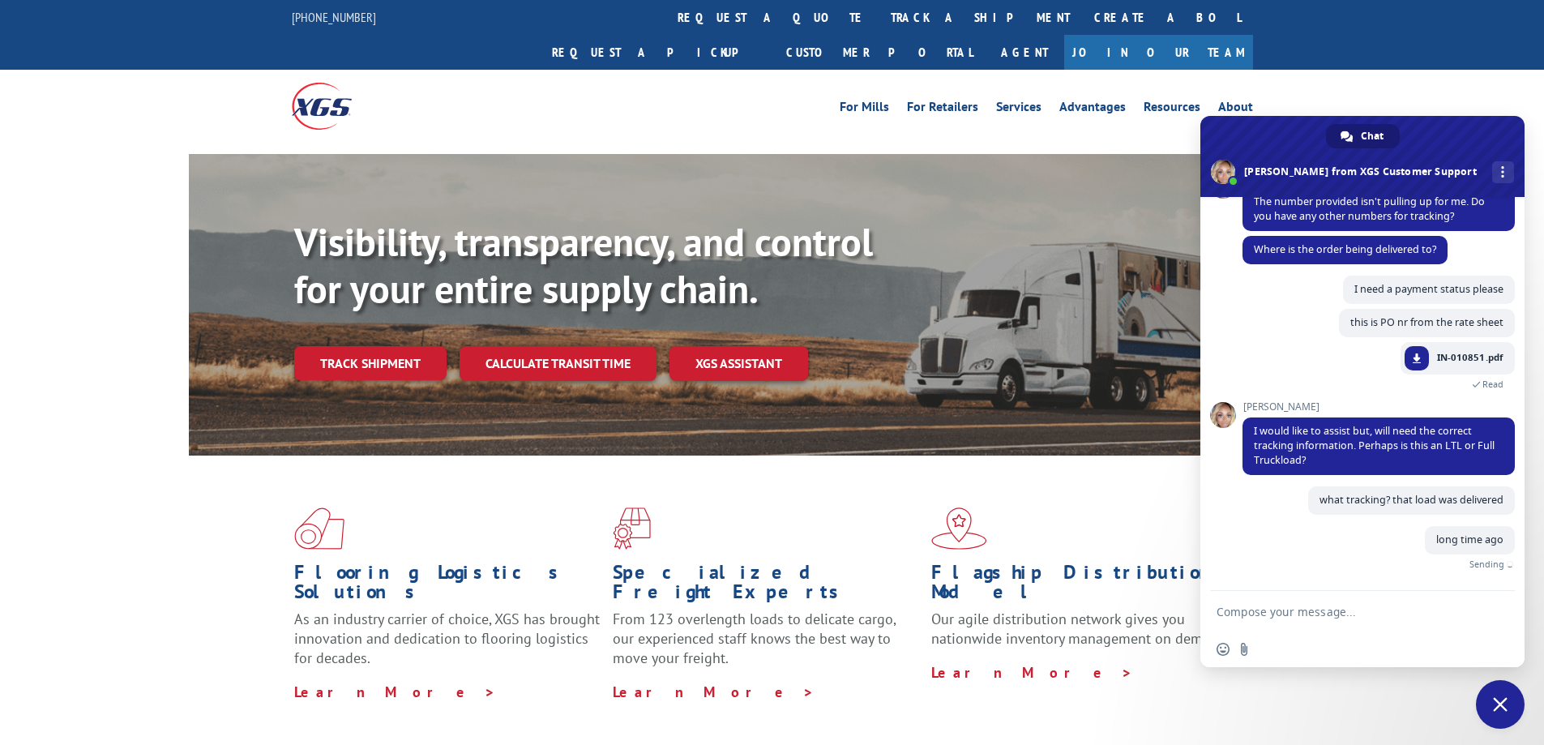
scroll to position [450, 0]
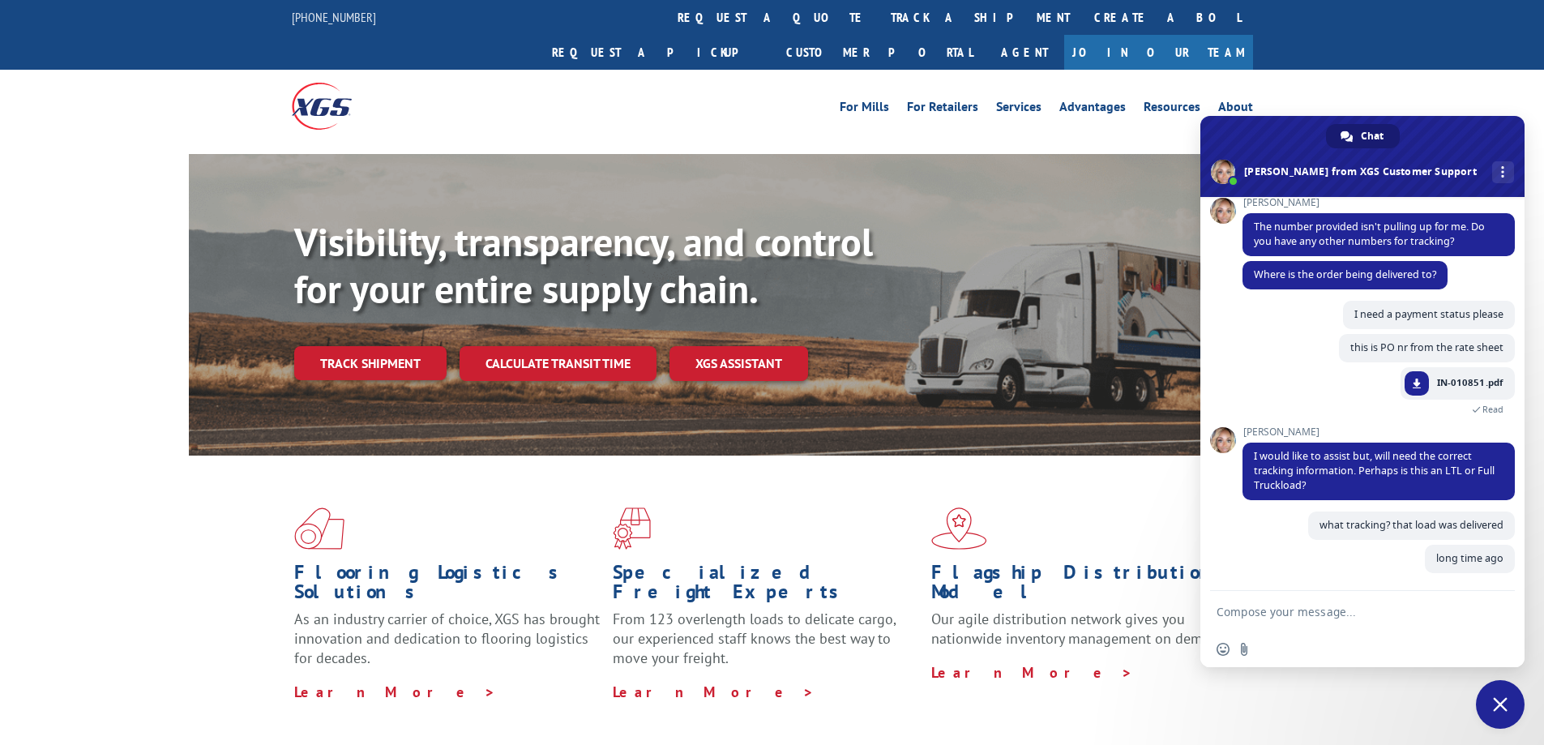
click at [1312, 617] on textarea "Compose your message..." at bounding box center [1346, 611] width 259 height 41
type textarea "what is the accounting email?"
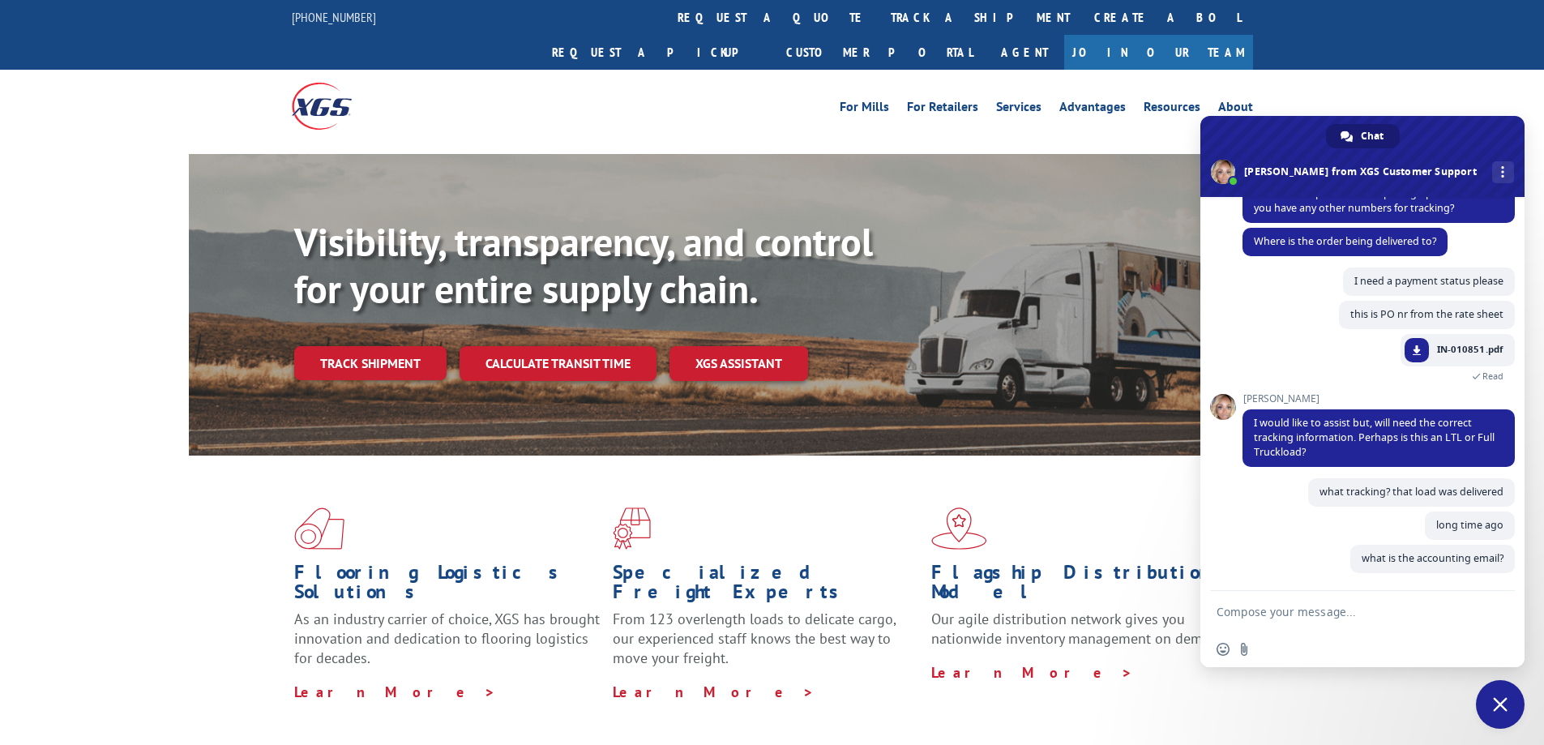
scroll to position [483, 0]
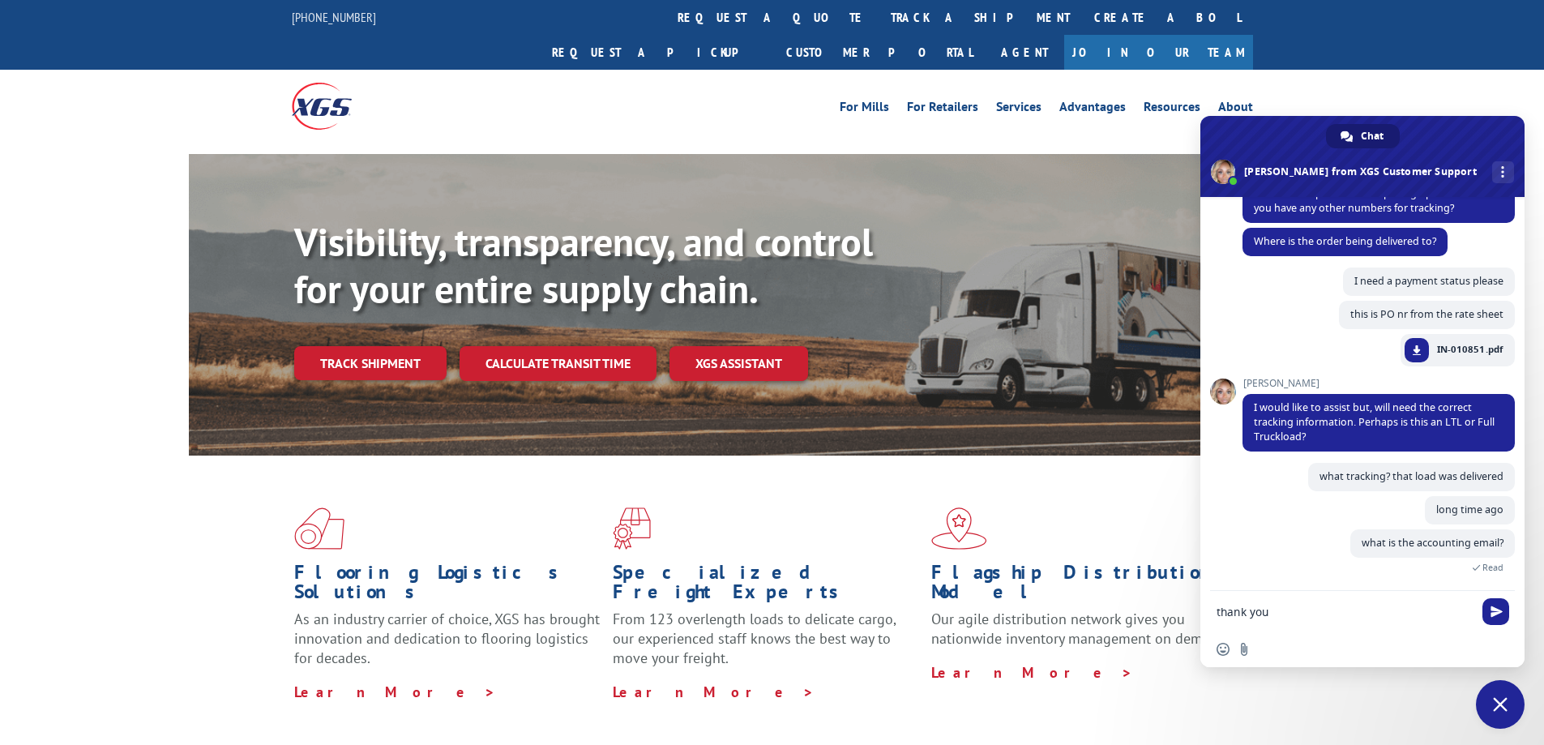
type textarea "thank you."
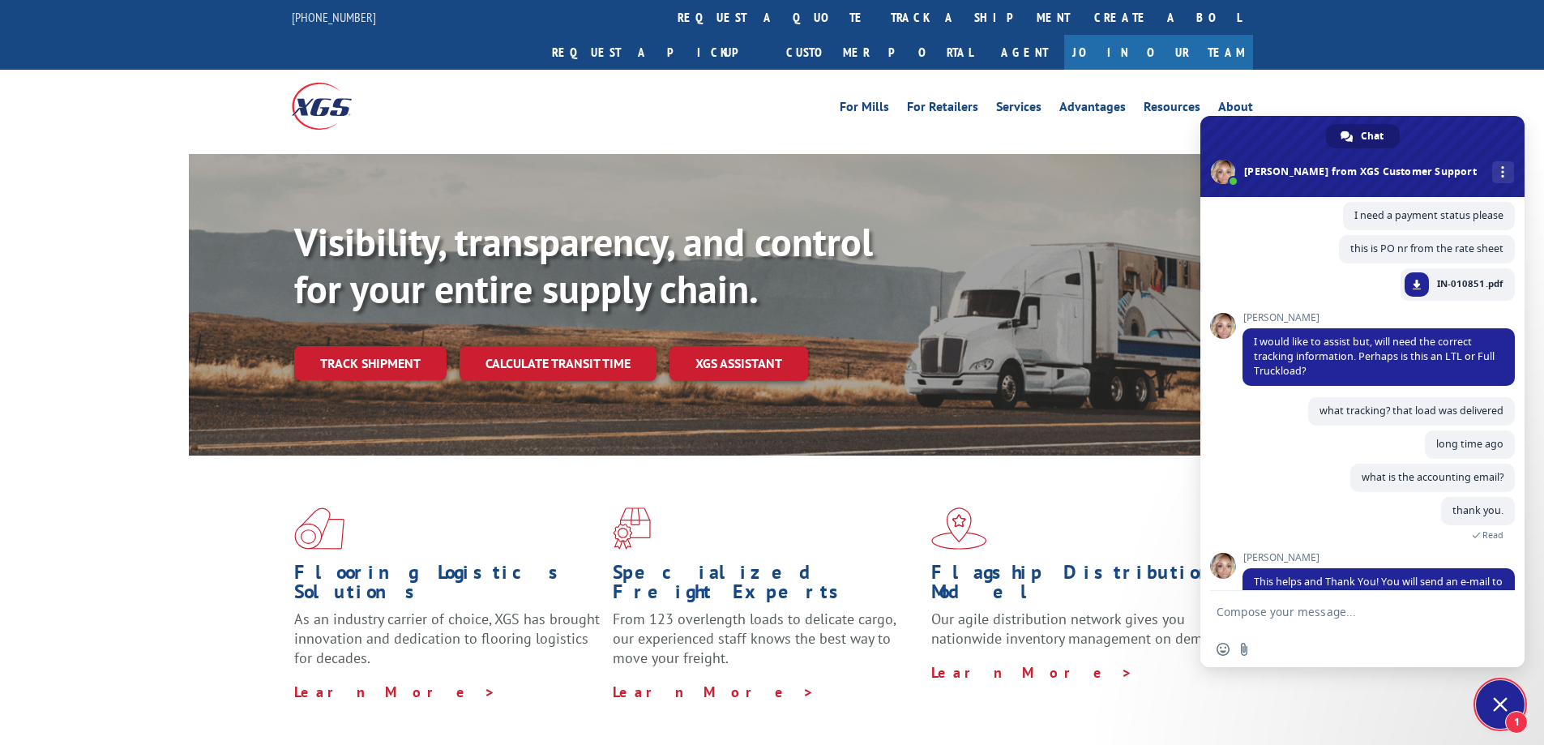
scroll to position [587, 0]
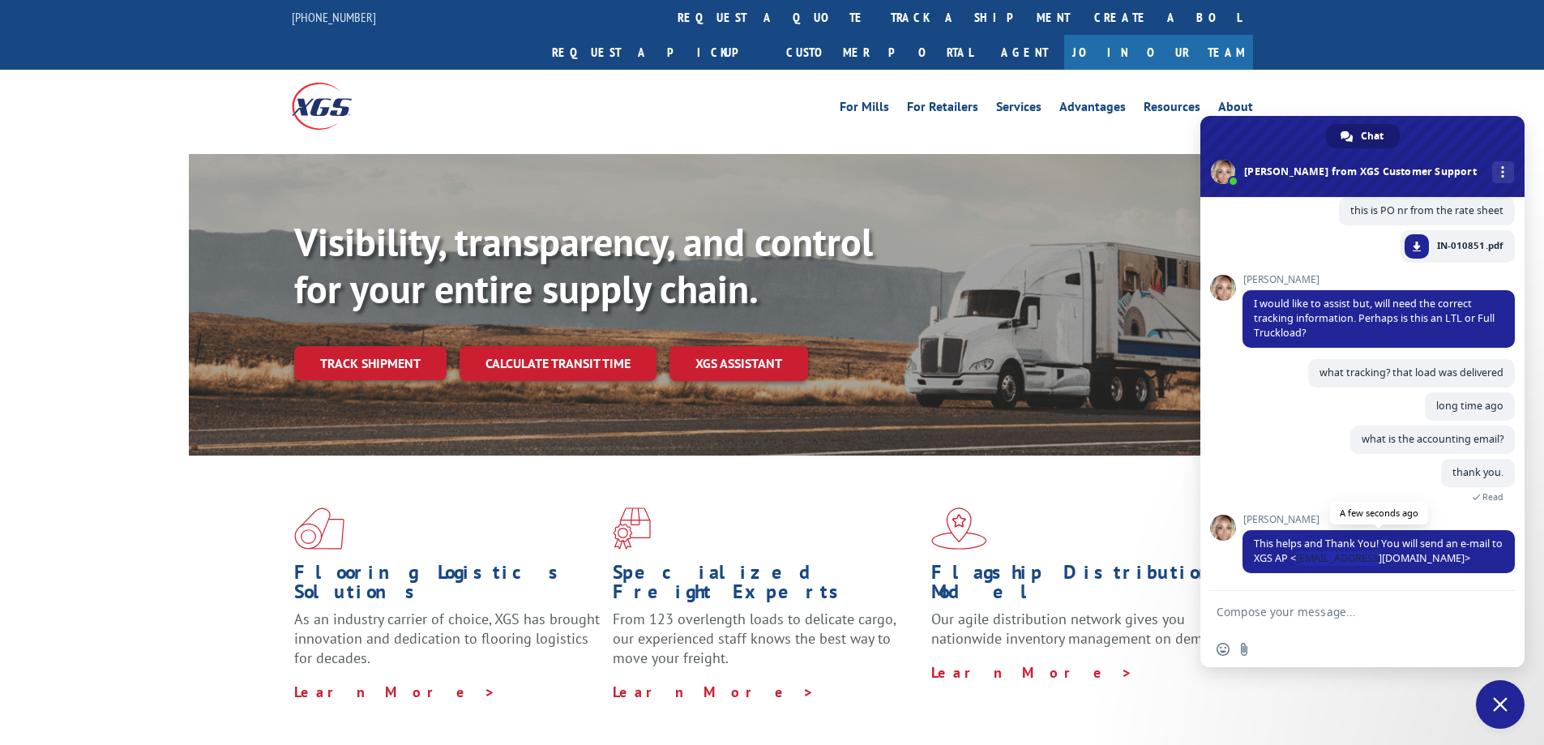
drag, startPoint x: 1389, startPoint y: 560, endPoint x: 1310, endPoint y: 562, distance: 78.7
click at [1310, 562] on span "This helps and Thank You! You will send an e-mail to XGS AP <[EMAIL_ADDRESS][DO…" at bounding box center [1378, 551] width 249 height 28
copy span "[EMAIL_ADDRESS][DOMAIN_NAME]"
click at [1439, 551] on span "This helps and Thank You! You will send an e-mail to XGS AP <[EMAIL_ADDRESS][DO…" at bounding box center [1379, 551] width 272 height 43
